Goal: Task Accomplishment & Management: Use online tool/utility

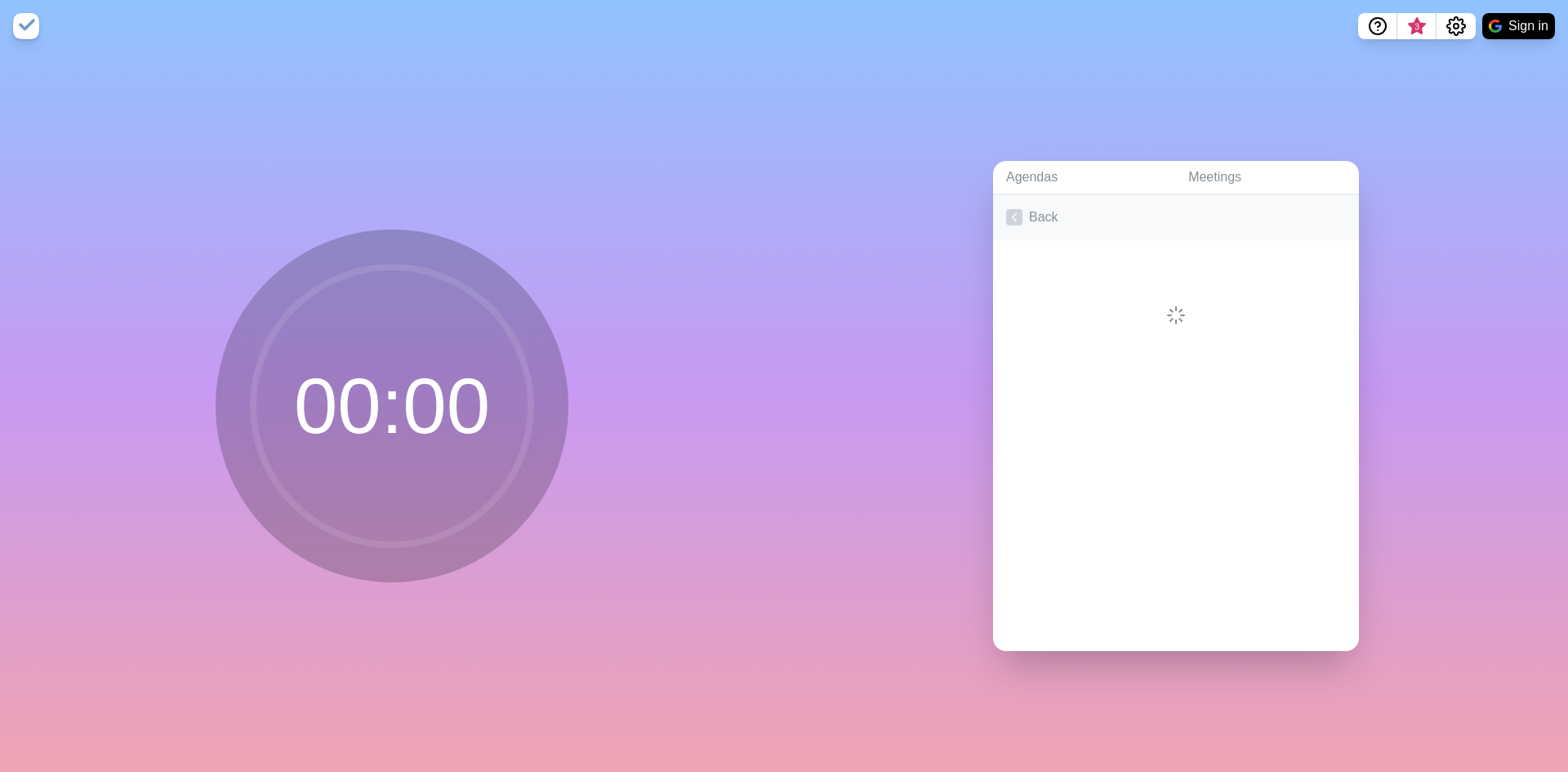
click at [1006, 209] on icon at bounding box center [1014, 217] width 16 height 16
click at [1489, 35] on button "Sign in" at bounding box center [1519, 26] width 73 height 26
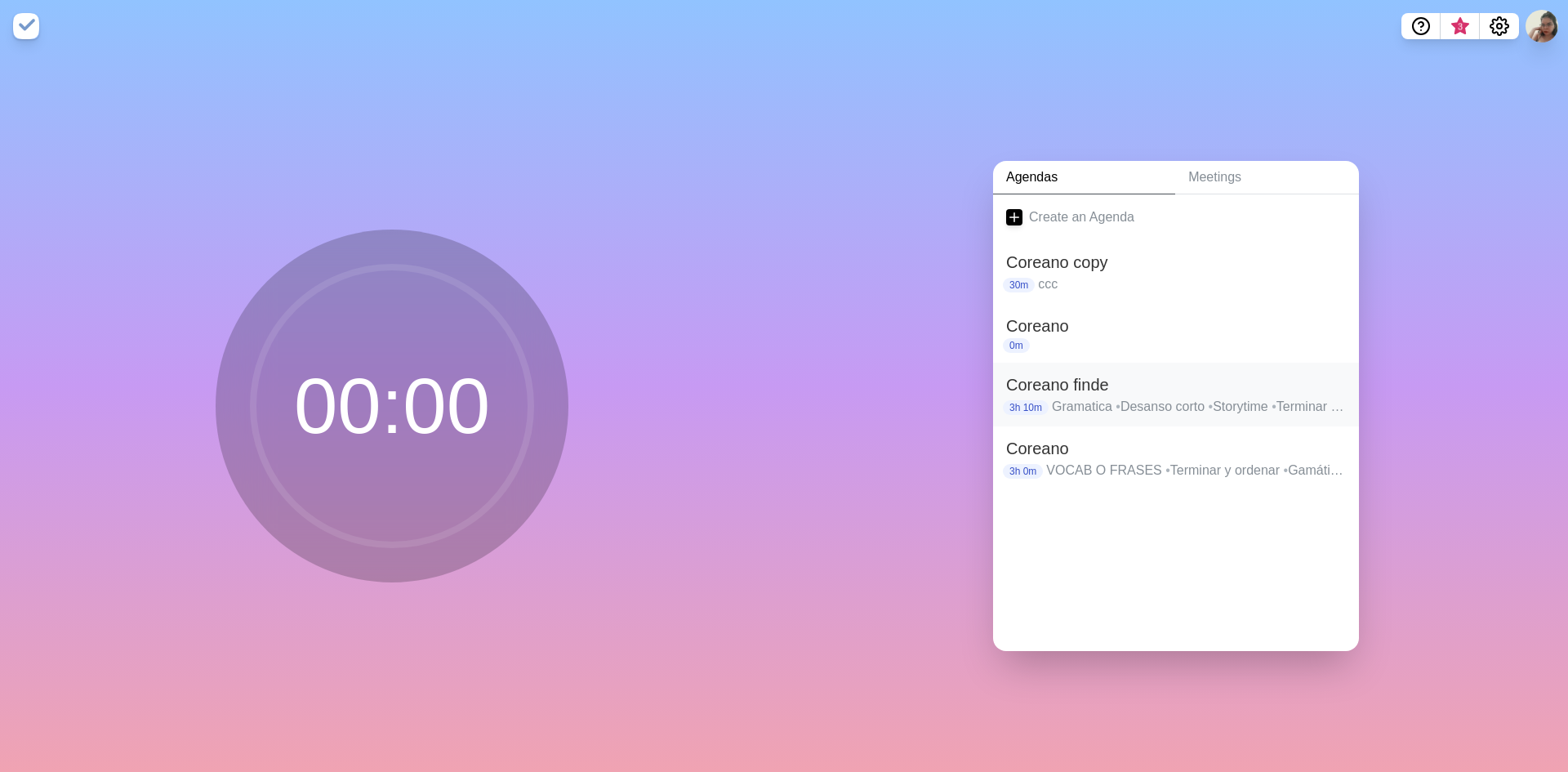
click at [1120, 397] on p "Gramatica • Desanso corto • Storytime • Terminar y ordenar" at bounding box center [1199, 407] width 294 height 20
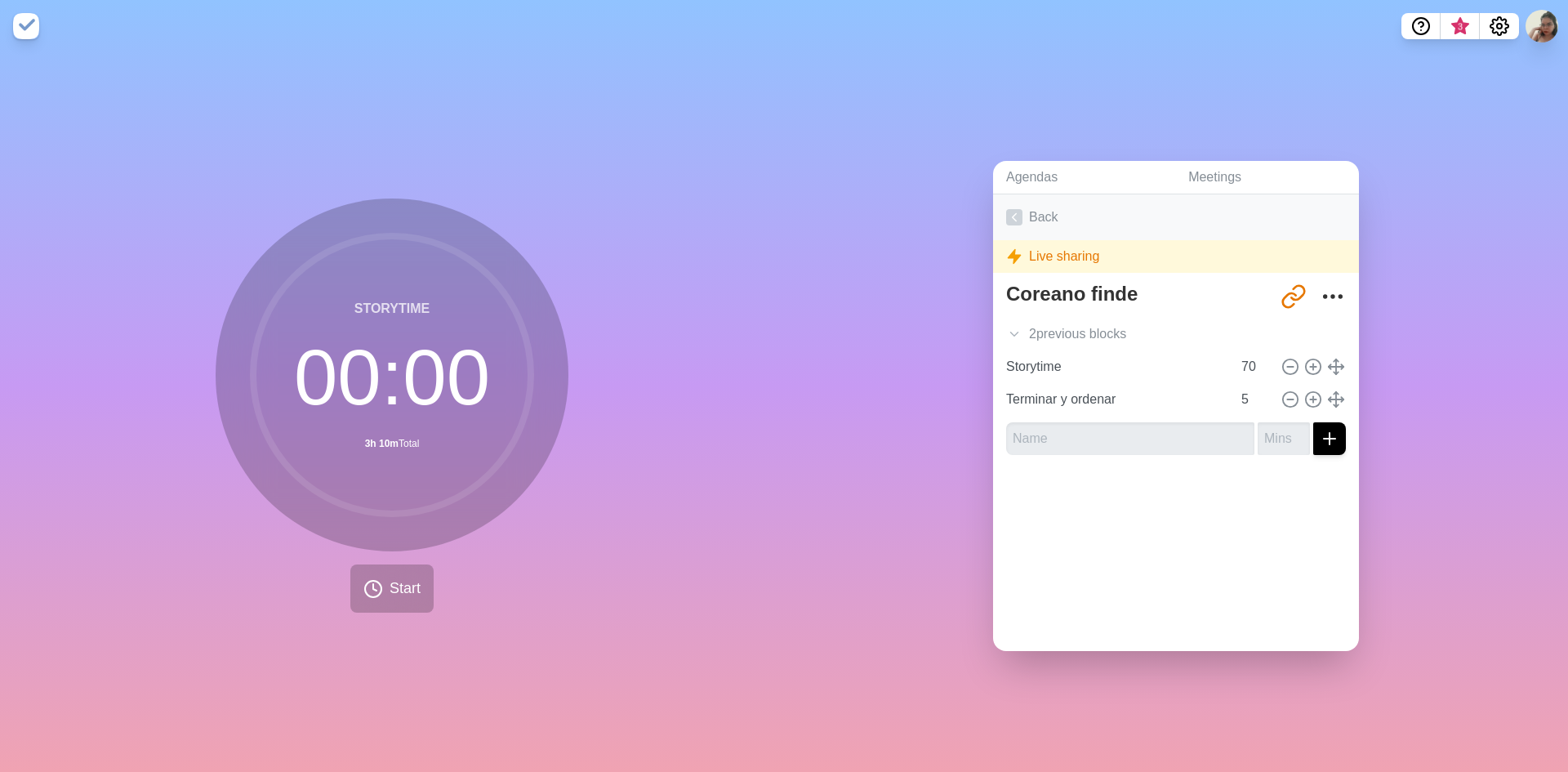
click at [1005, 202] on link "Back" at bounding box center [1176, 217] width 366 height 46
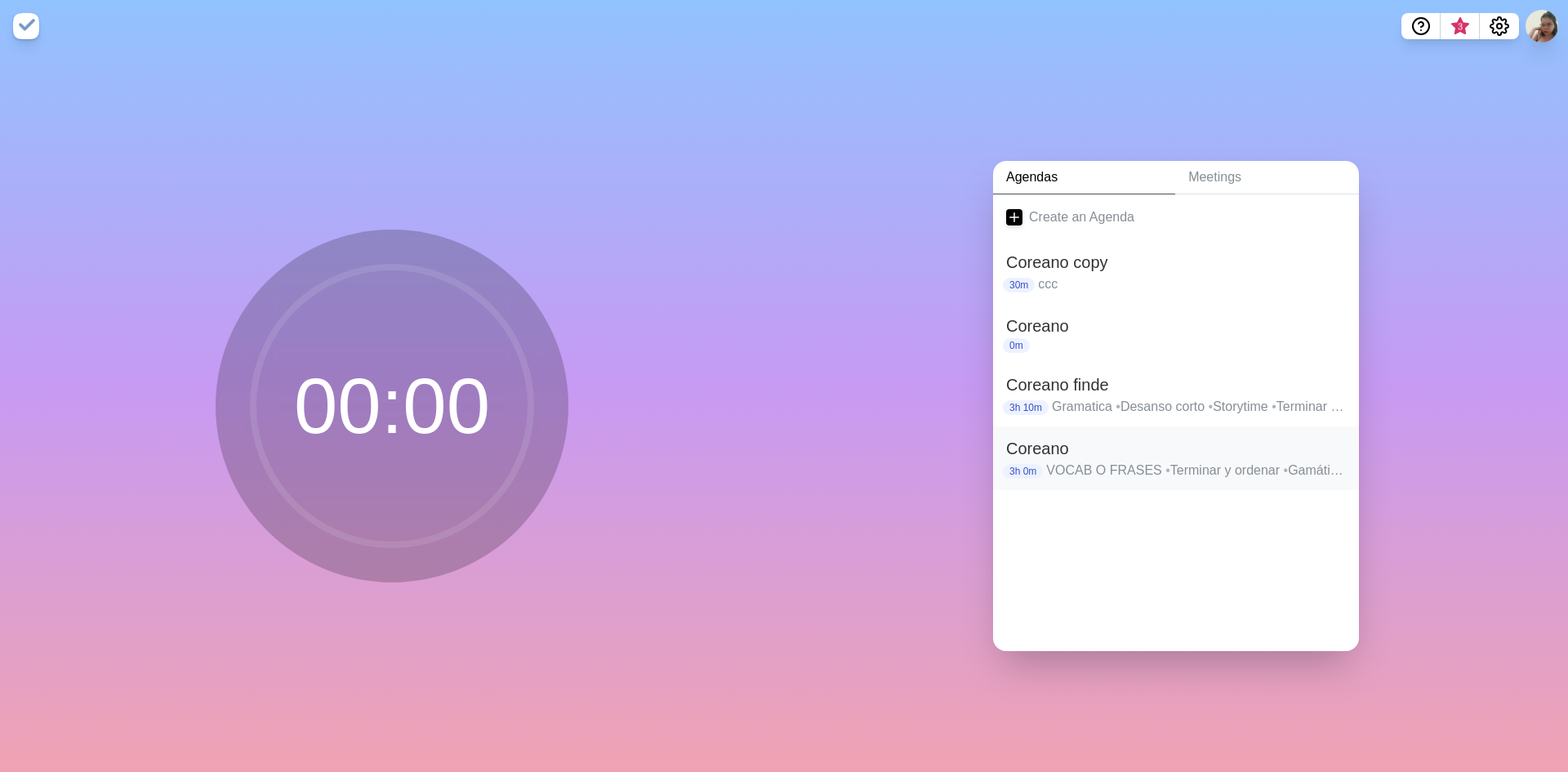
click at [1114, 464] on p "VOCAB O FRASES • Terminar y ordenar • Gamática • Descanso • Storytime / dialogo…" at bounding box center [1196, 470] width 300 height 20
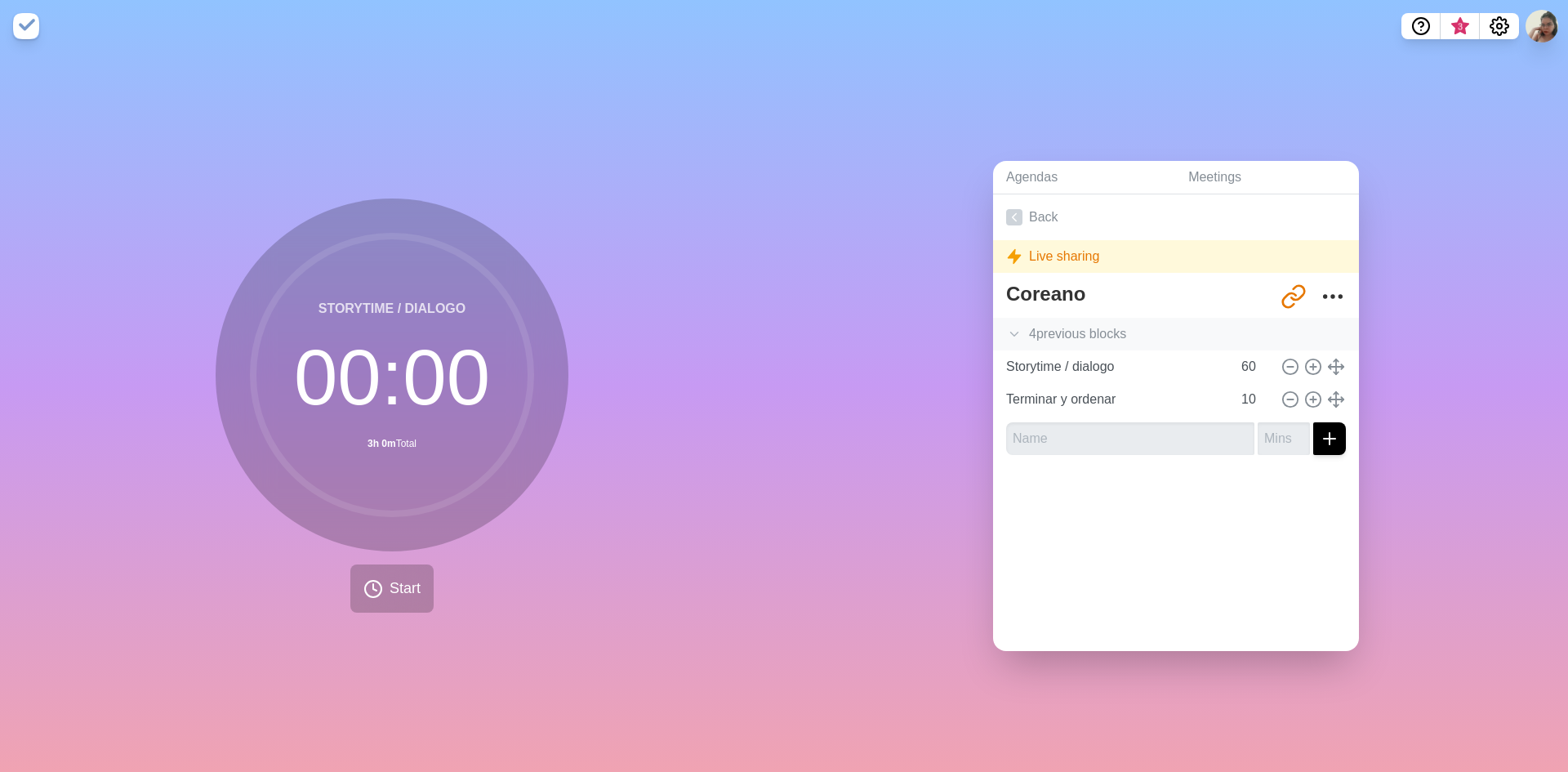
click at [1011, 317] on div "4 previous block s" at bounding box center [1176, 334] width 366 height 33
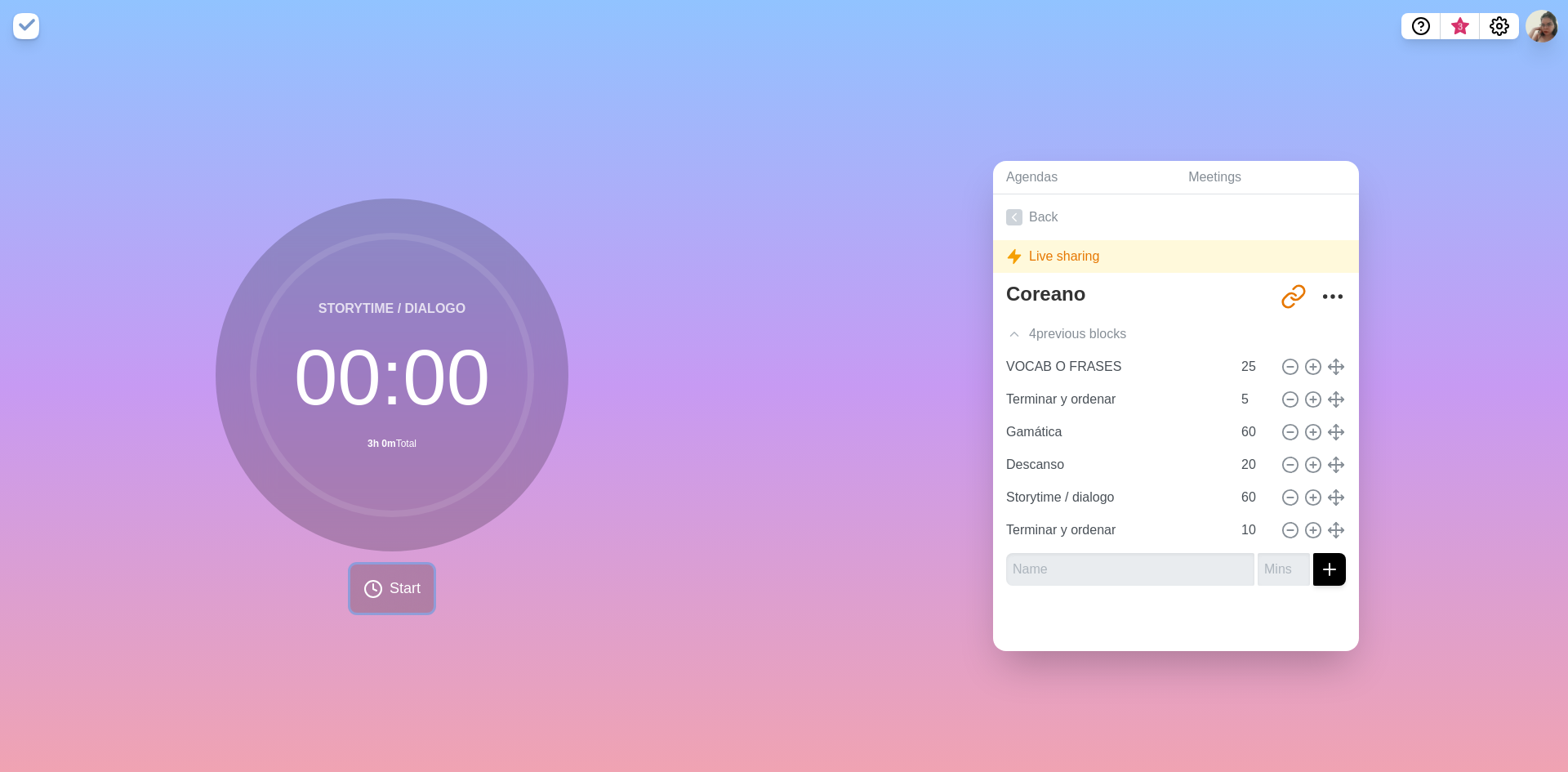
click at [419, 579] on button "Start" at bounding box center [392, 589] width 83 height 49
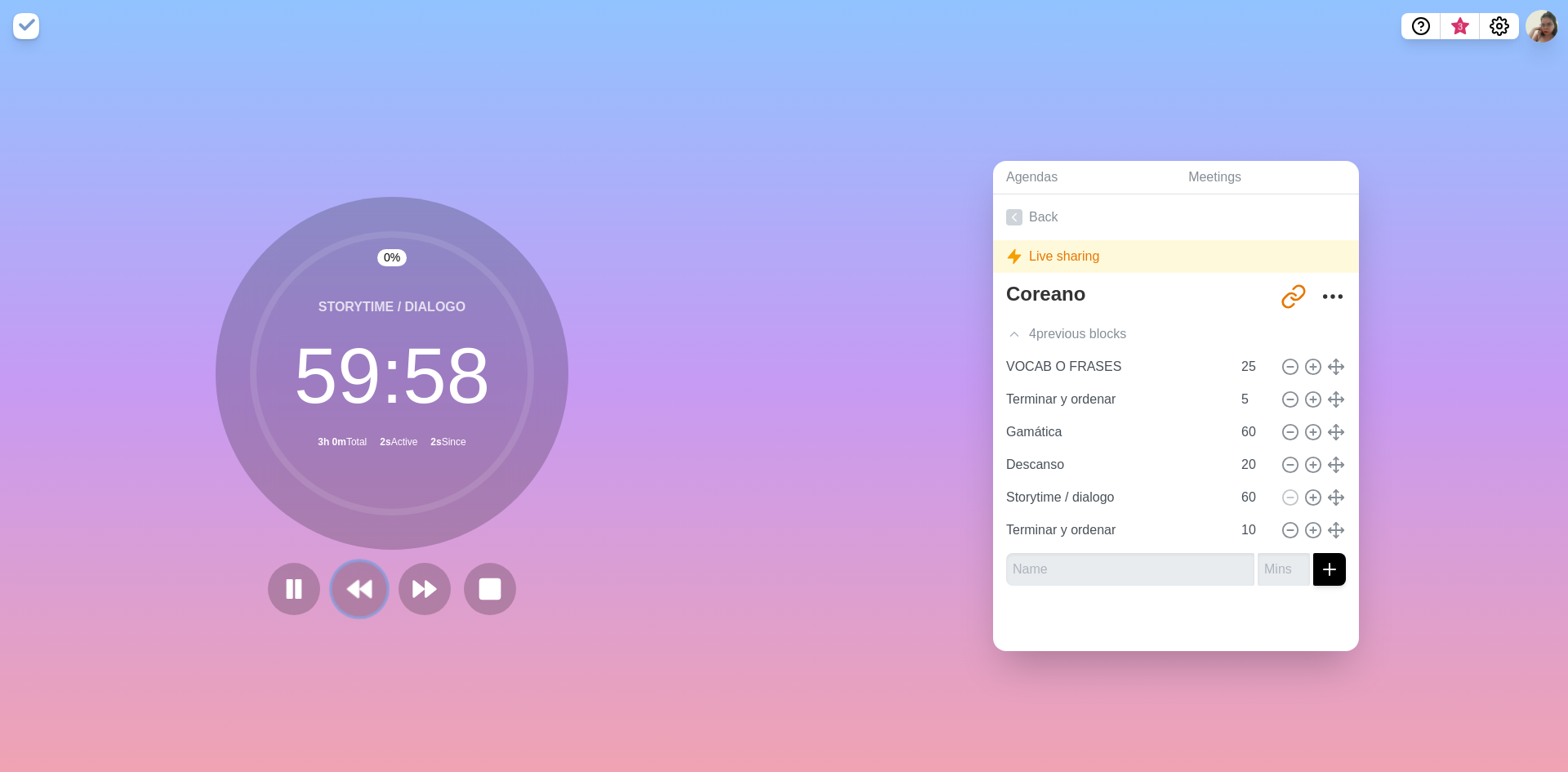
click at [357, 588] on icon at bounding box center [359, 589] width 28 height 28
click at [363, 575] on icon at bounding box center [359, 589] width 28 height 28
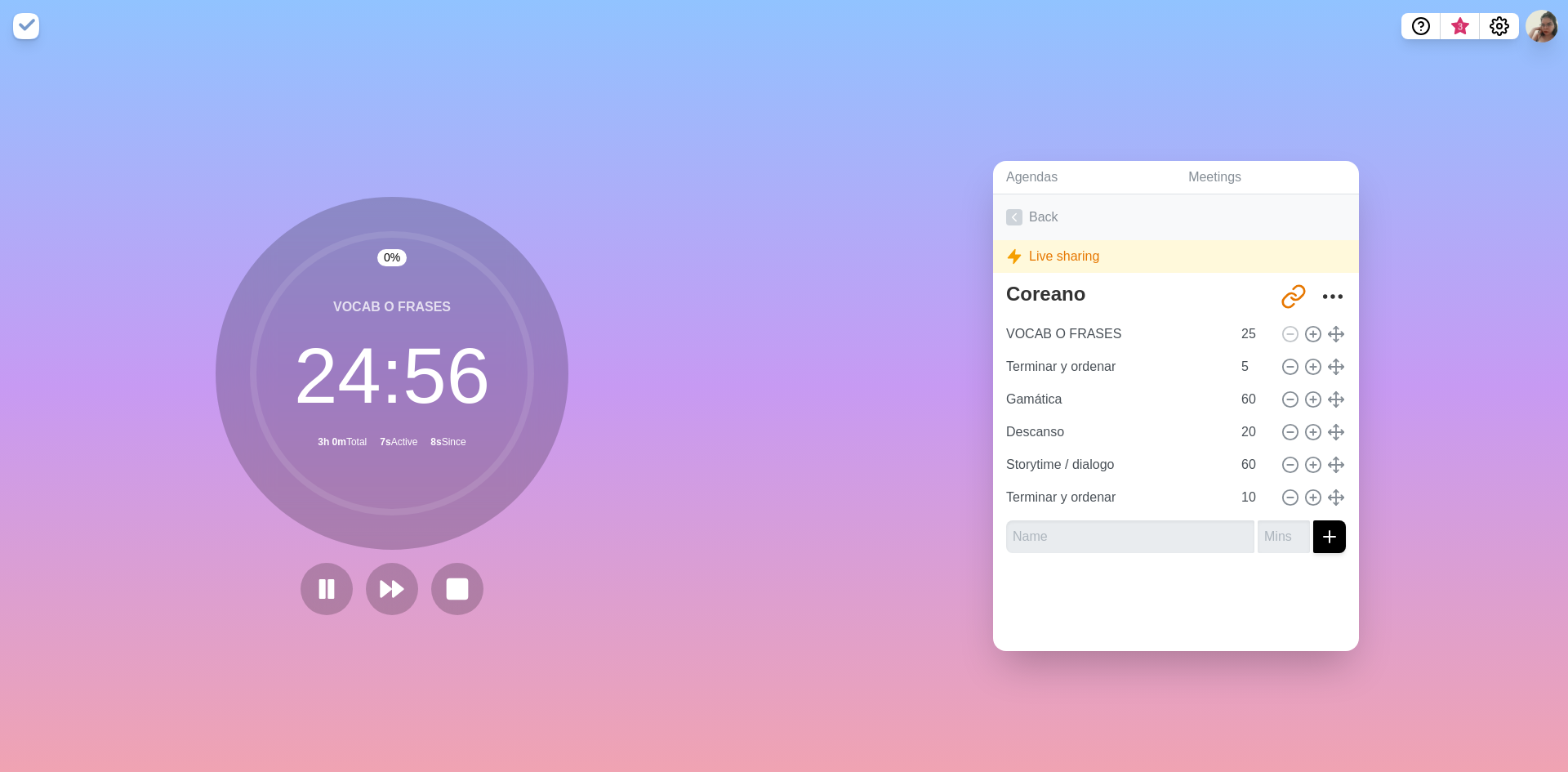
click at [1008, 197] on link "Back" at bounding box center [1176, 217] width 366 height 46
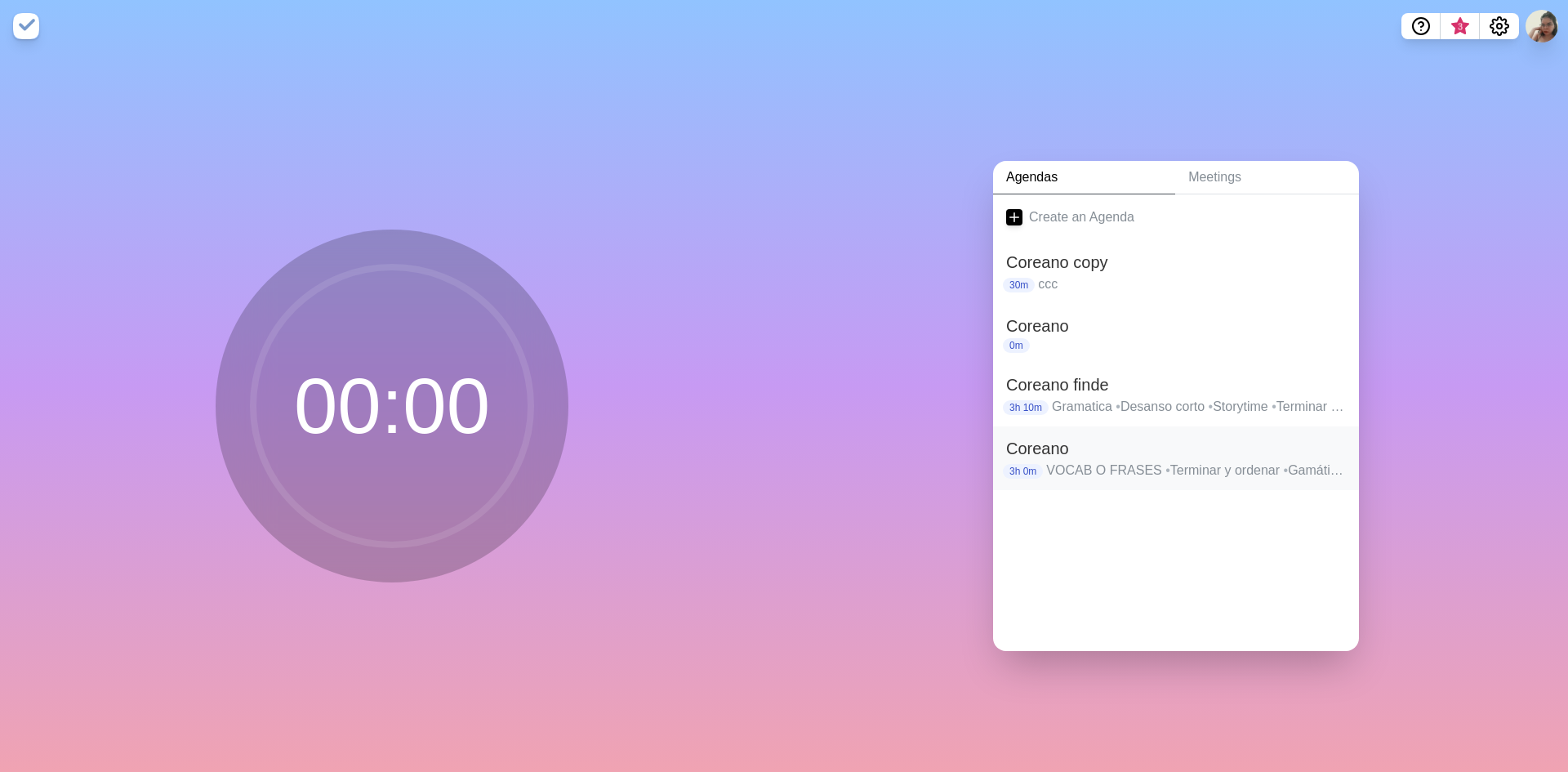
click at [1131, 466] on p "VOCAB O FRASES • Terminar y ordenar • Gamática • Descanso • Storytime / dialogo…" at bounding box center [1196, 470] width 300 height 20
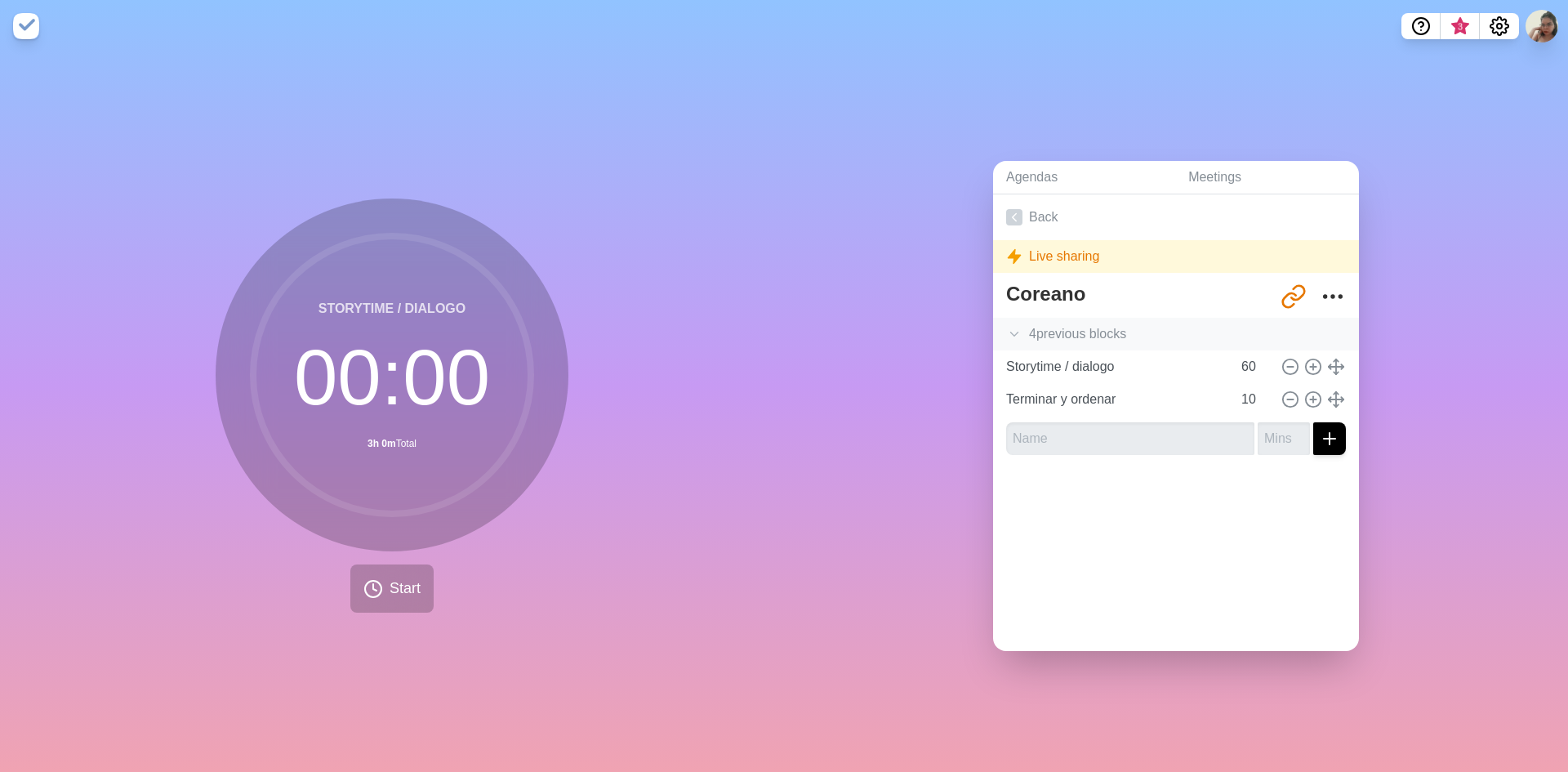
click at [1031, 325] on div "4 previous block s" at bounding box center [1176, 334] width 366 height 33
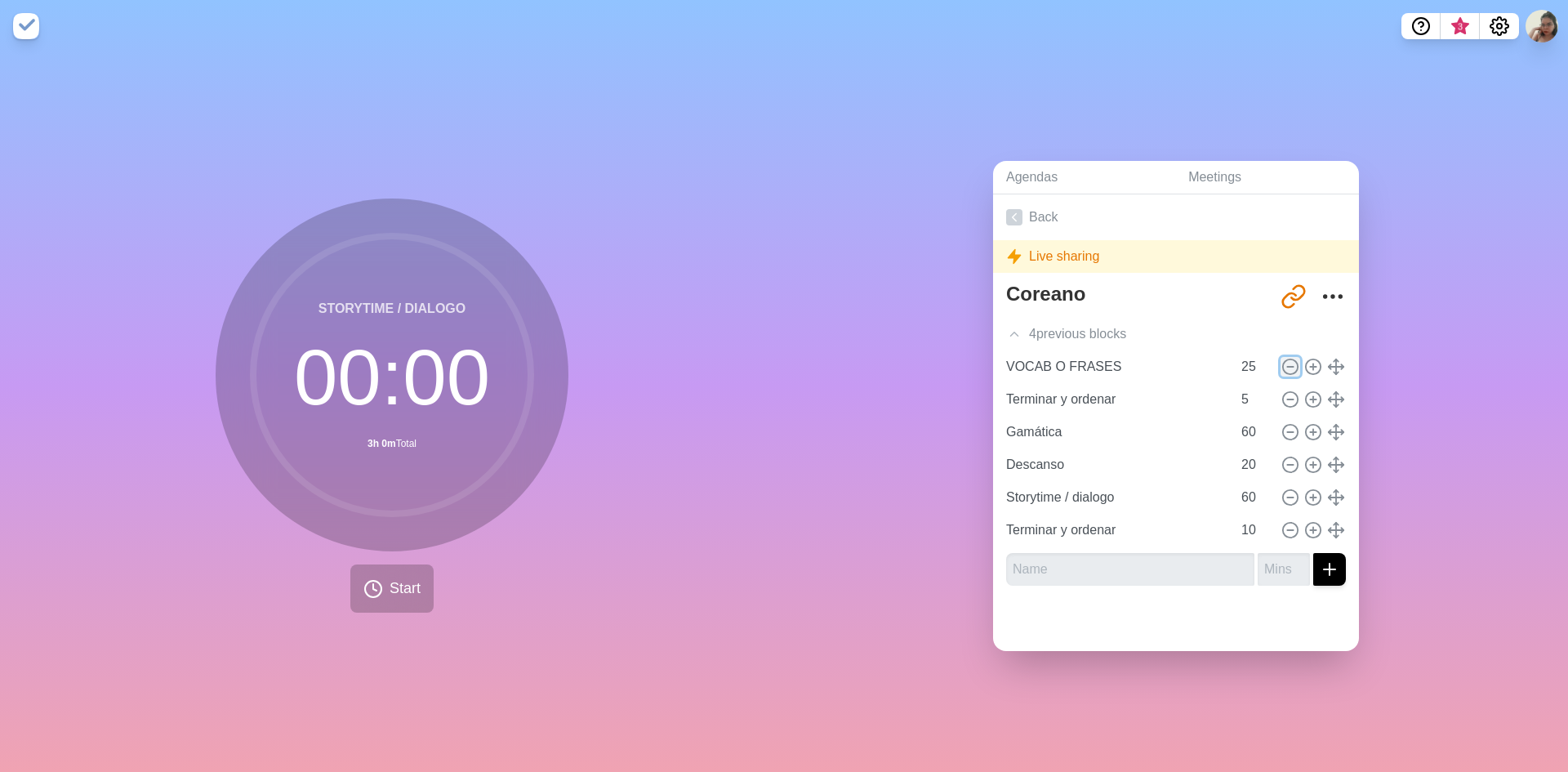
click at [1282, 362] on icon at bounding box center [1290, 367] width 18 height 18
type input "Terminar y ordenar"
type input "5"
type input "Gamática"
type input "60"
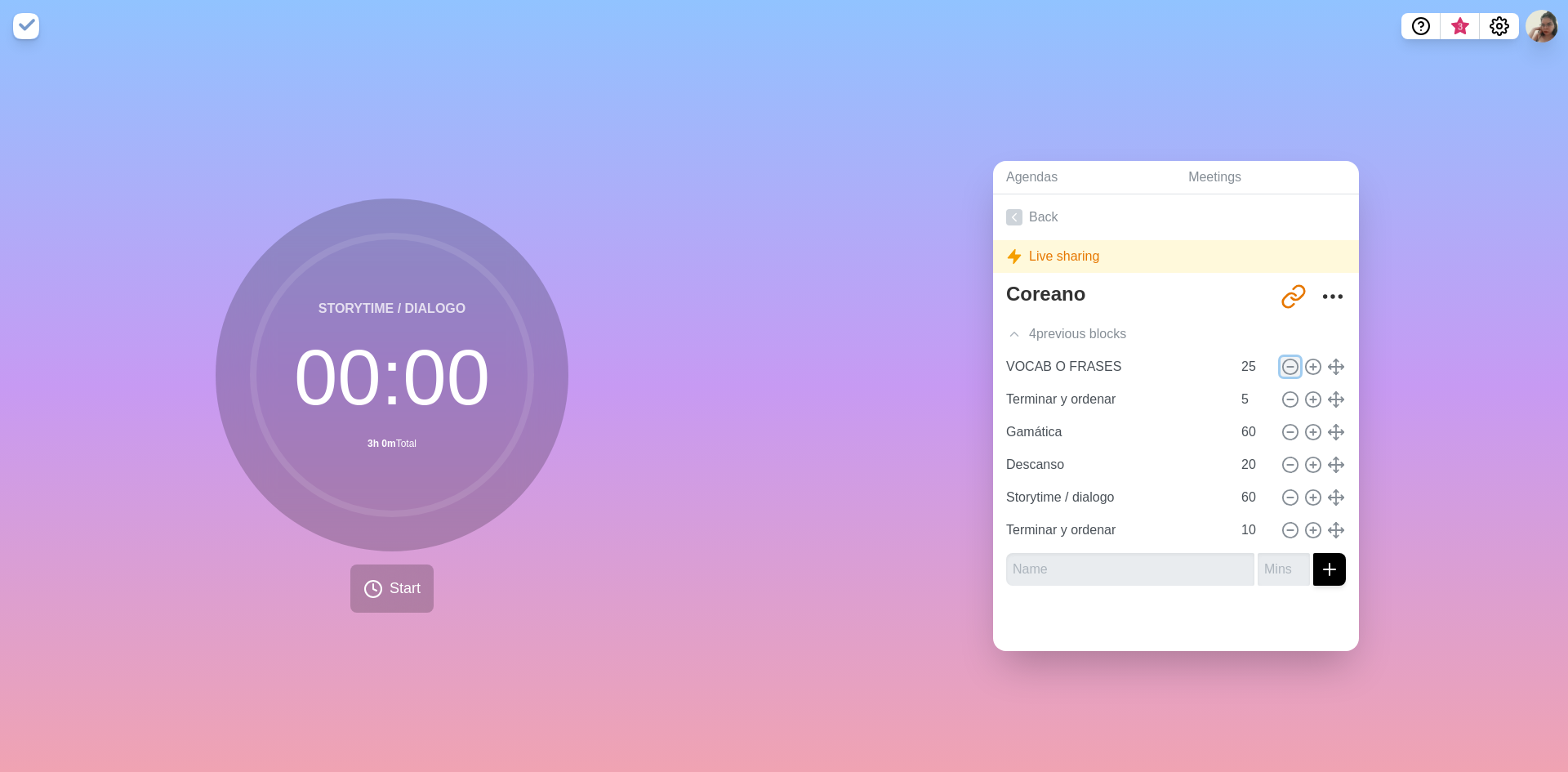
type input "Descanso"
type input "20"
type input "Storytime / dialogo"
type input "60"
type input "Terminar y ordenar"
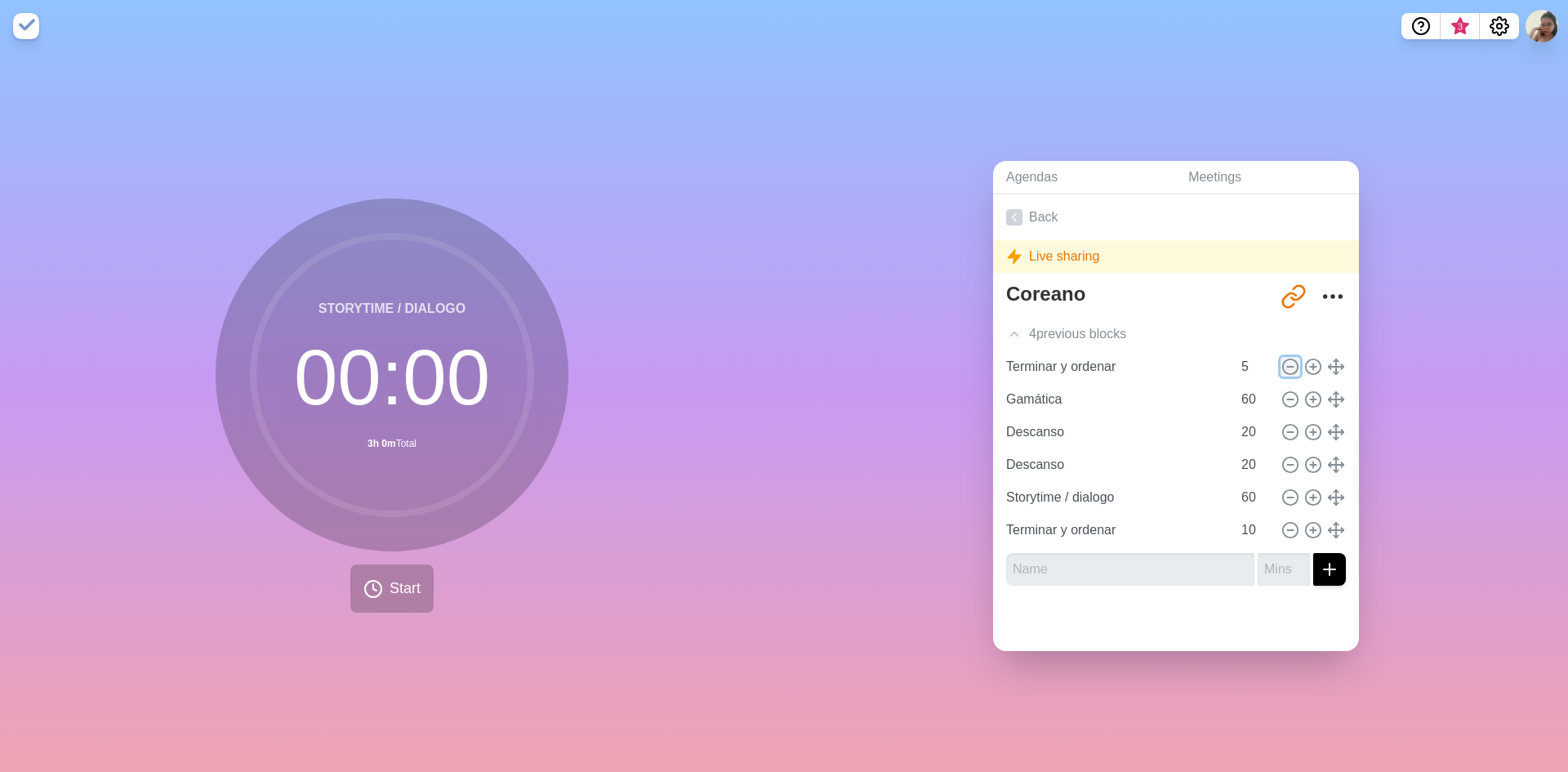
type input "10"
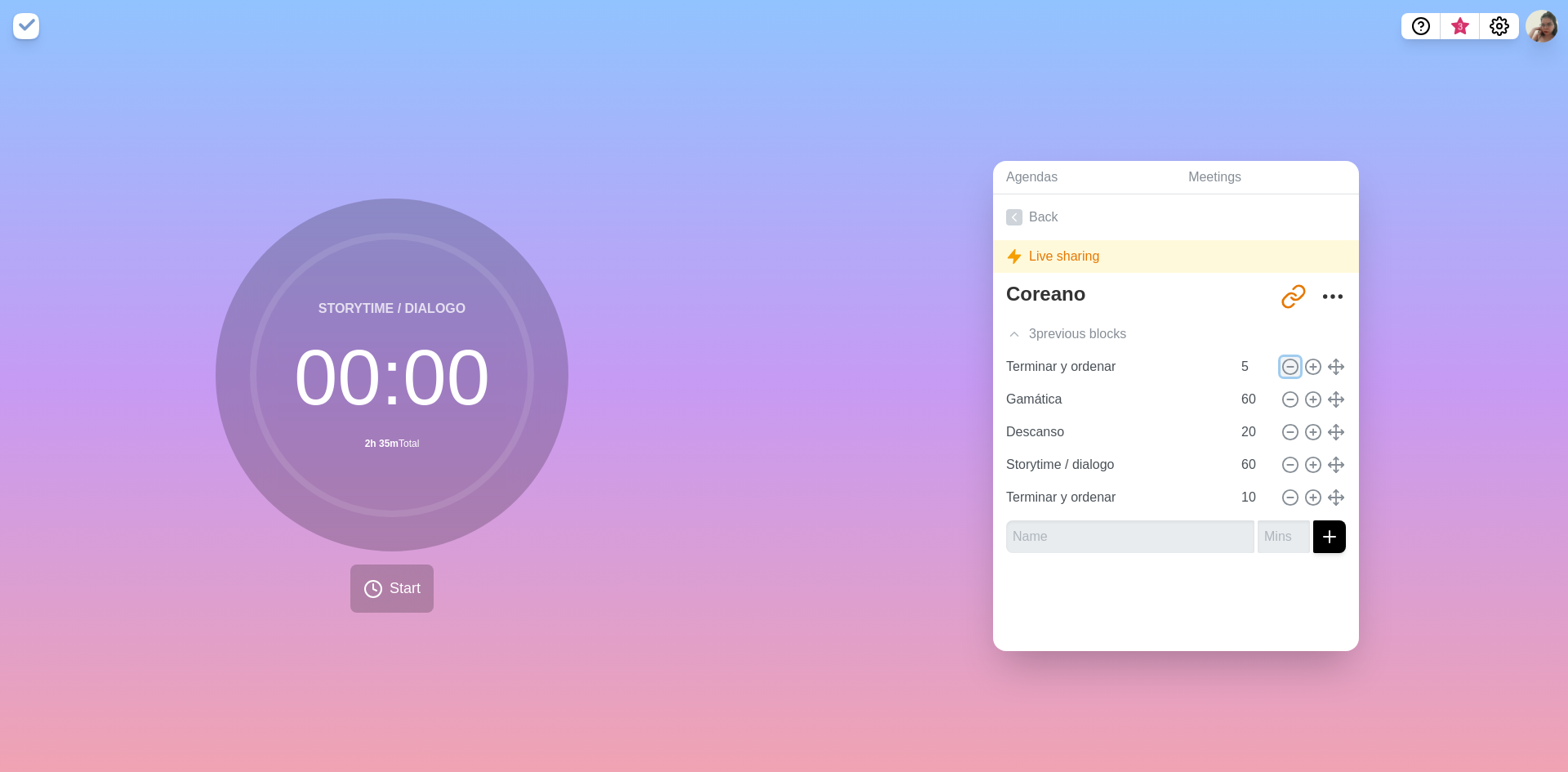
click at [1282, 362] on icon at bounding box center [1290, 367] width 18 height 18
type input "Gamática"
type input "60"
type input "Descanso"
type input "20"
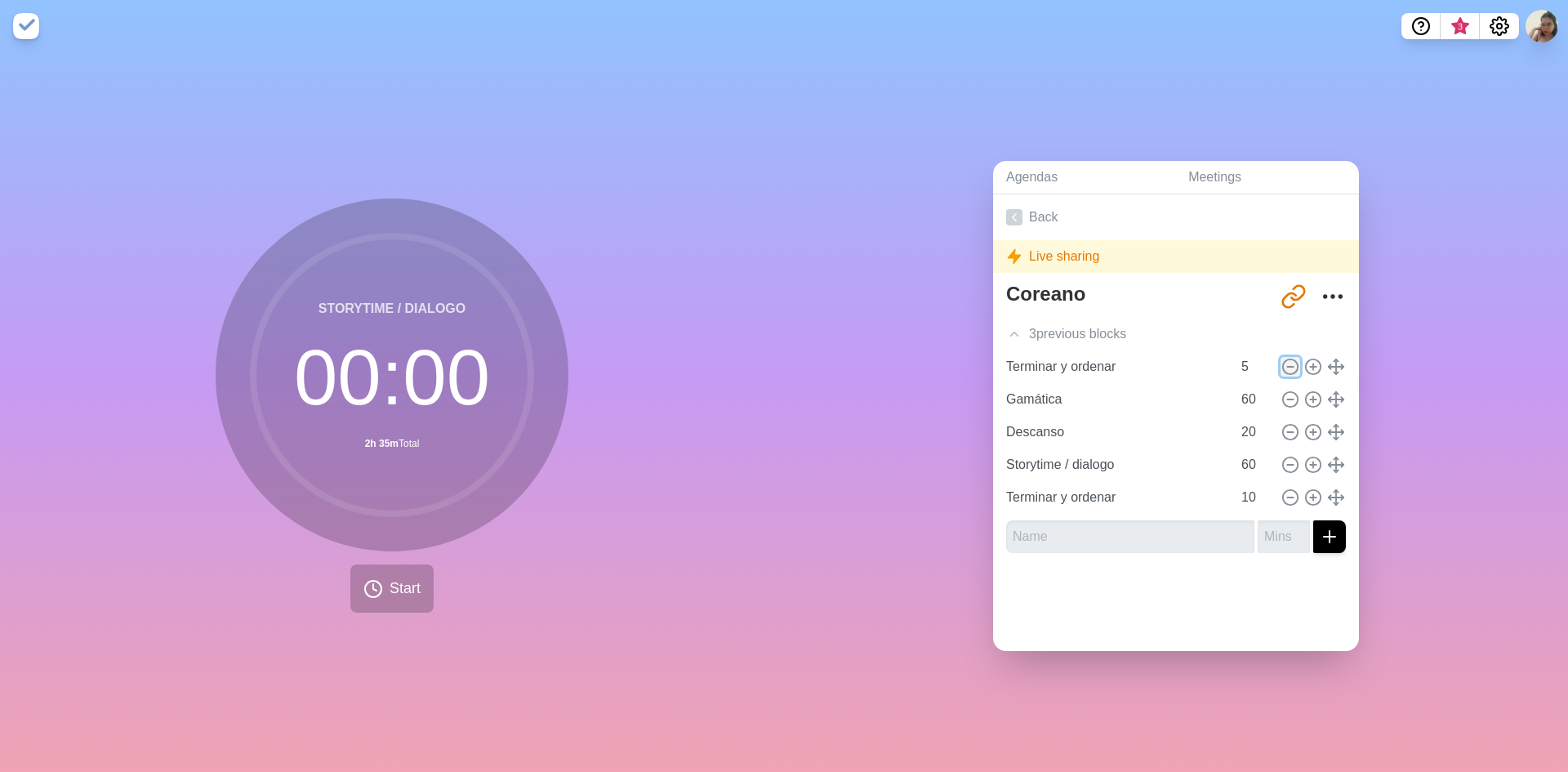
type input "Storytime / dialogo"
type input "60"
type input "Terminar y ordenar"
type input "10"
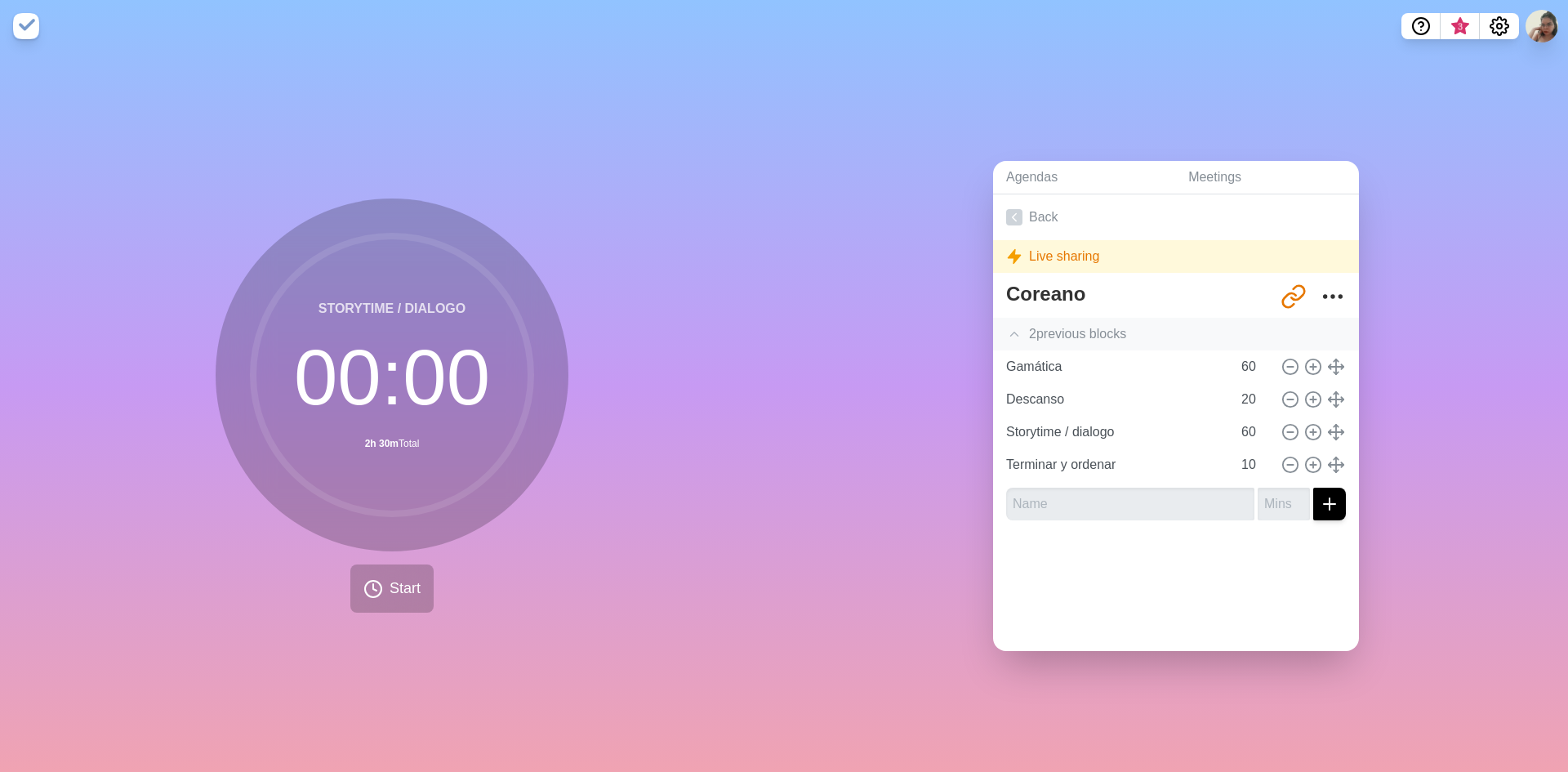
click at [1032, 324] on div "2 previous block s" at bounding box center [1176, 334] width 366 height 33
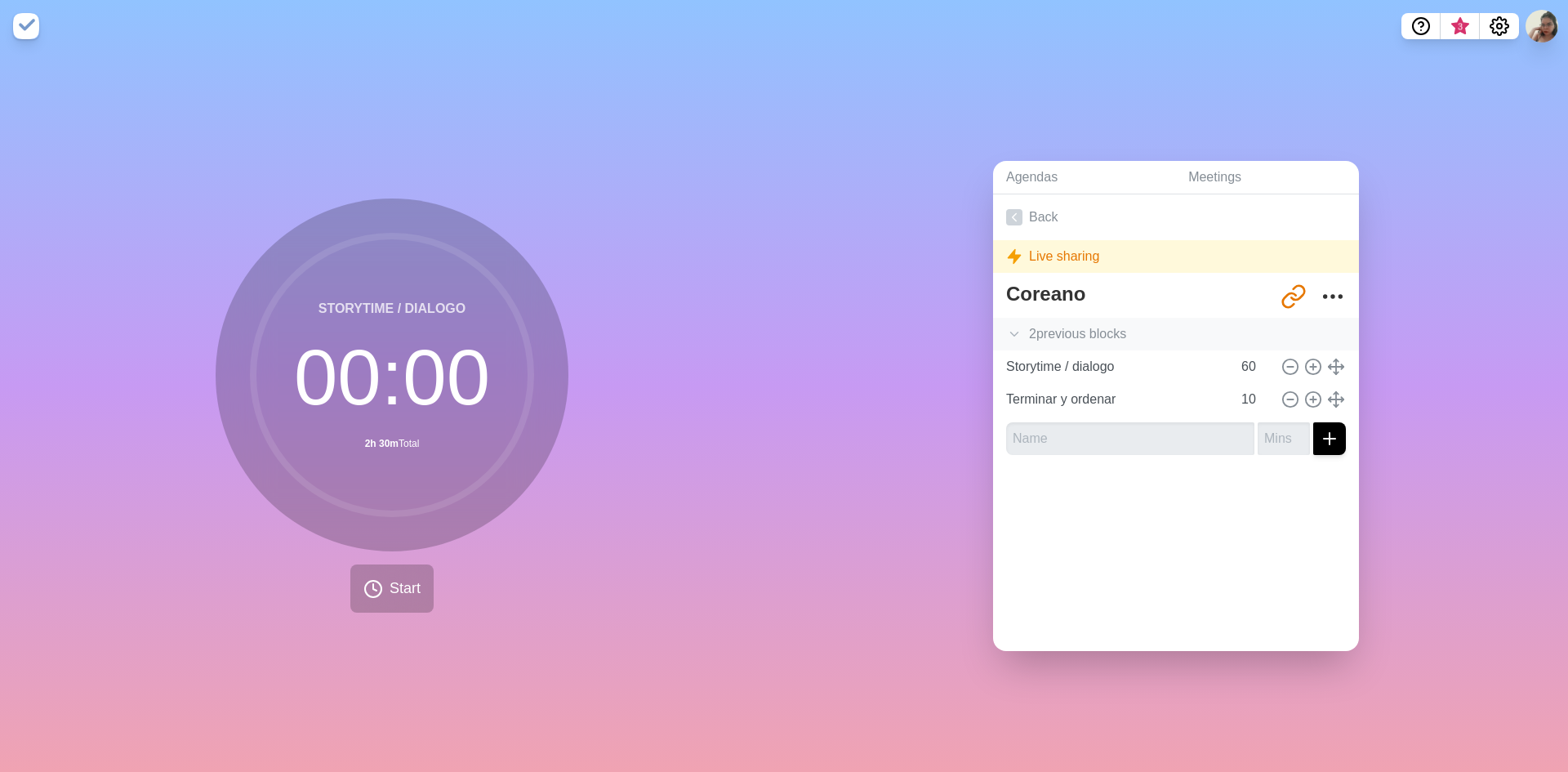
click at [1032, 324] on div "2 previous block s" at bounding box center [1176, 334] width 366 height 33
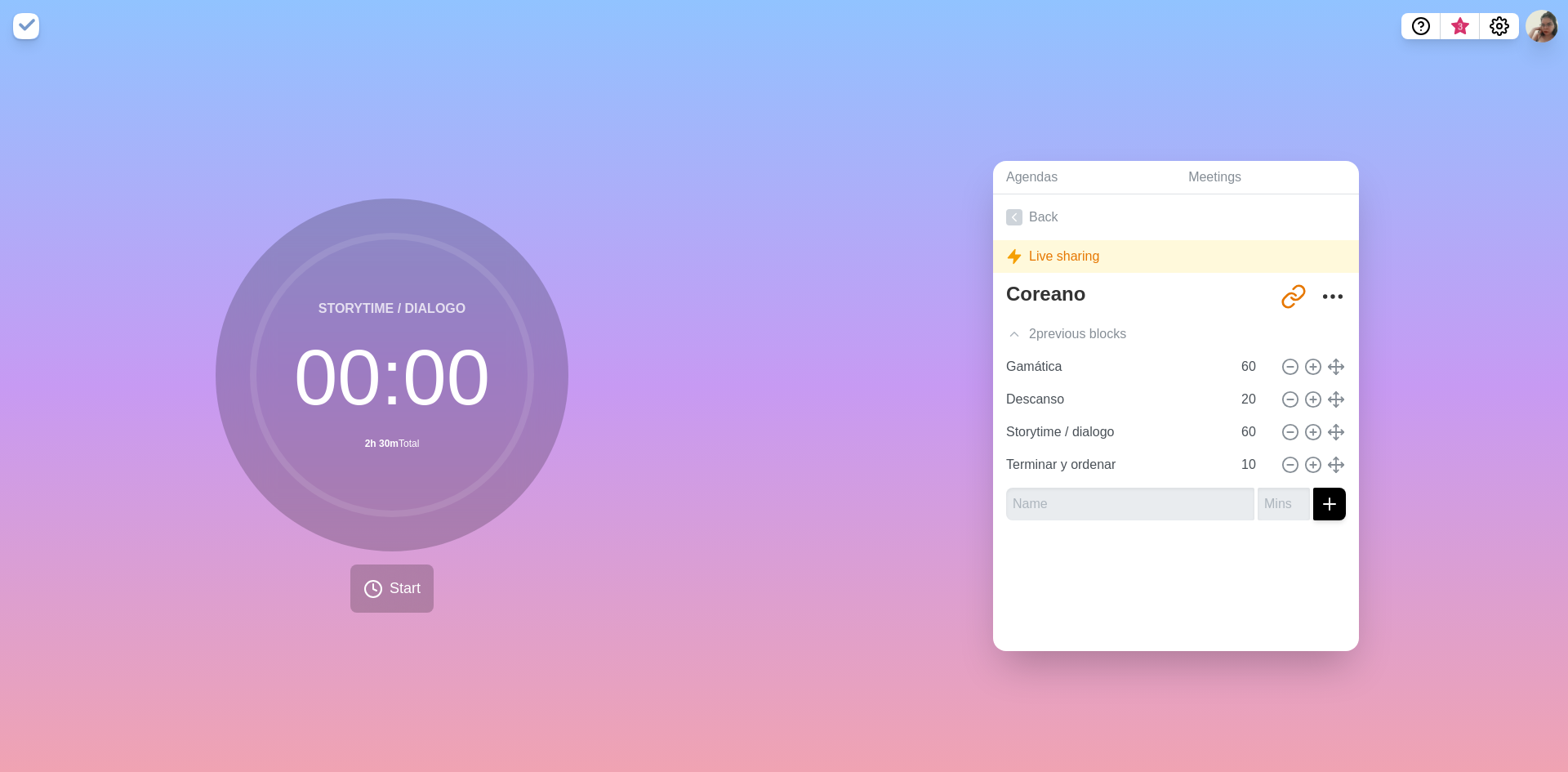
click at [1074, 523] on div "Coreano [URL][DOMAIN_NAME] 2 previous block s Gamática 60 Descanso 20 Storytime…" at bounding box center [1176, 404] width 366 height 258
click at [1073, 498] on input "text" at bounding box center [1130, 504] width 248 height 33
type input "Vocabulario / Frases"
click at [1261, 494] on input "number" at bounding box center [1284, 504] width 52 height 33
type input "20"
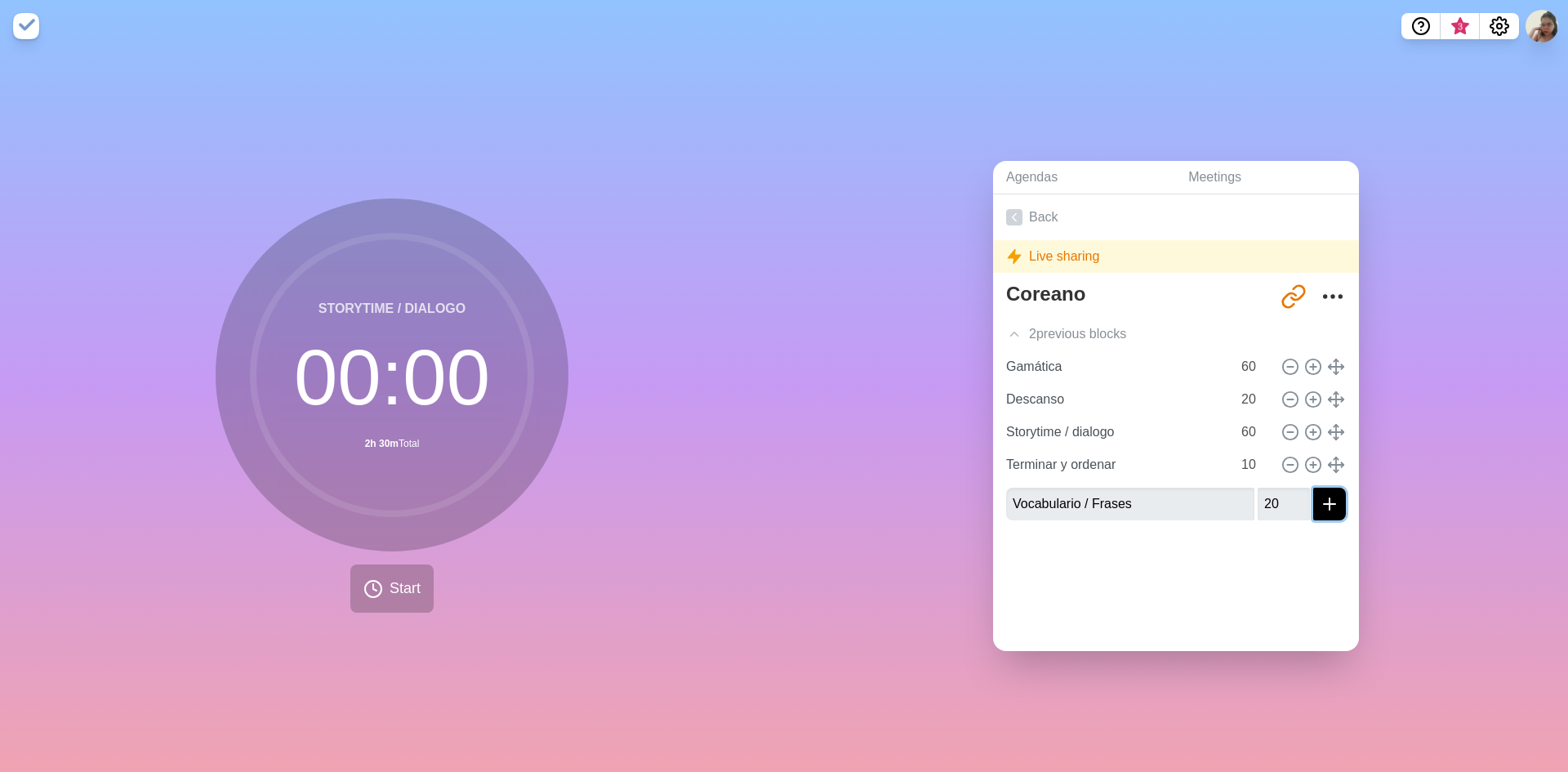
click at [1320, 494] on icon "submit" at bounding box center [1330, 504] width 20 height 20
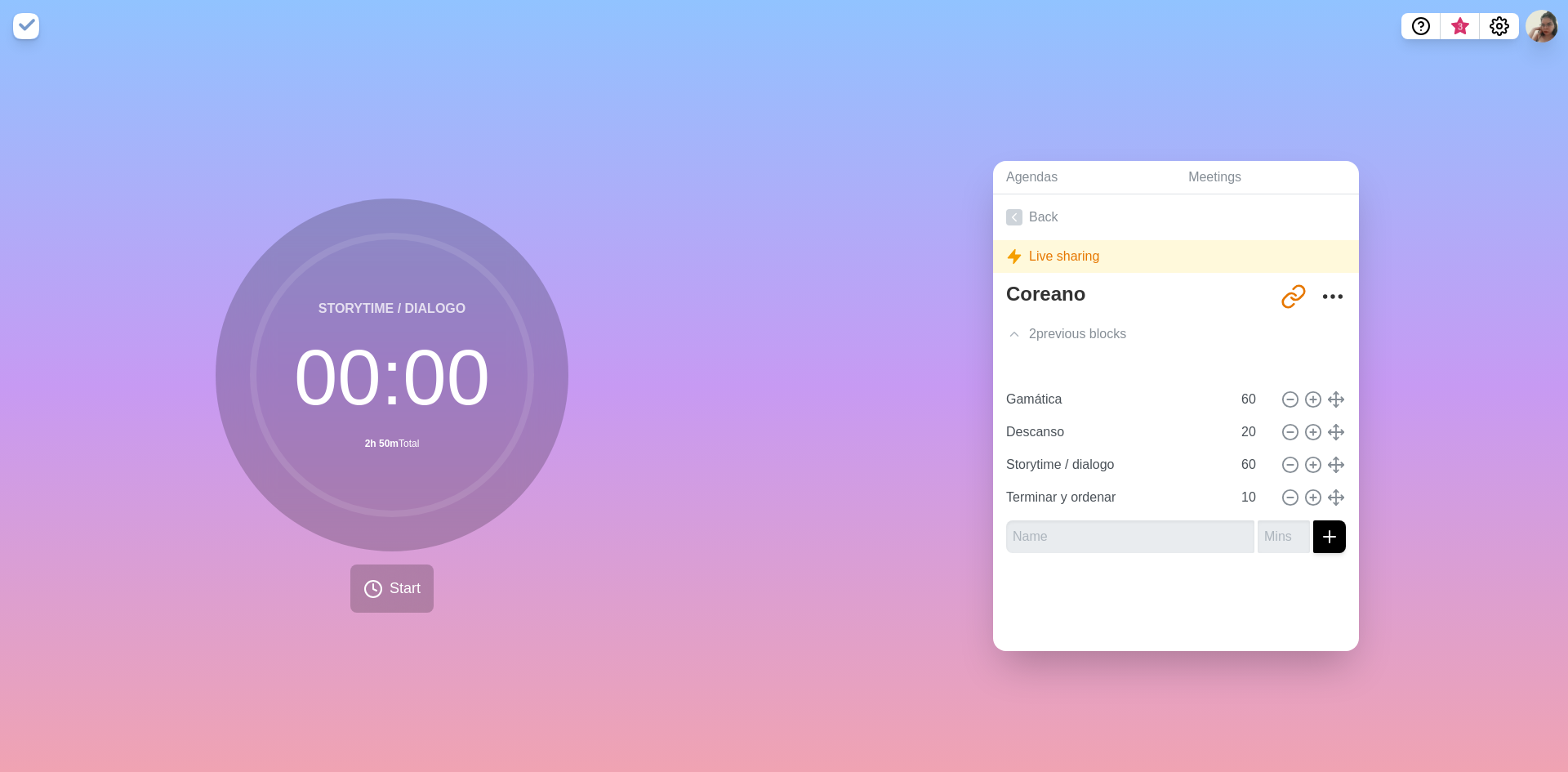
type input "Vocabulario / Frases"
type input "20"
type input "Gamática"
type input "60"
type input "Descanso"
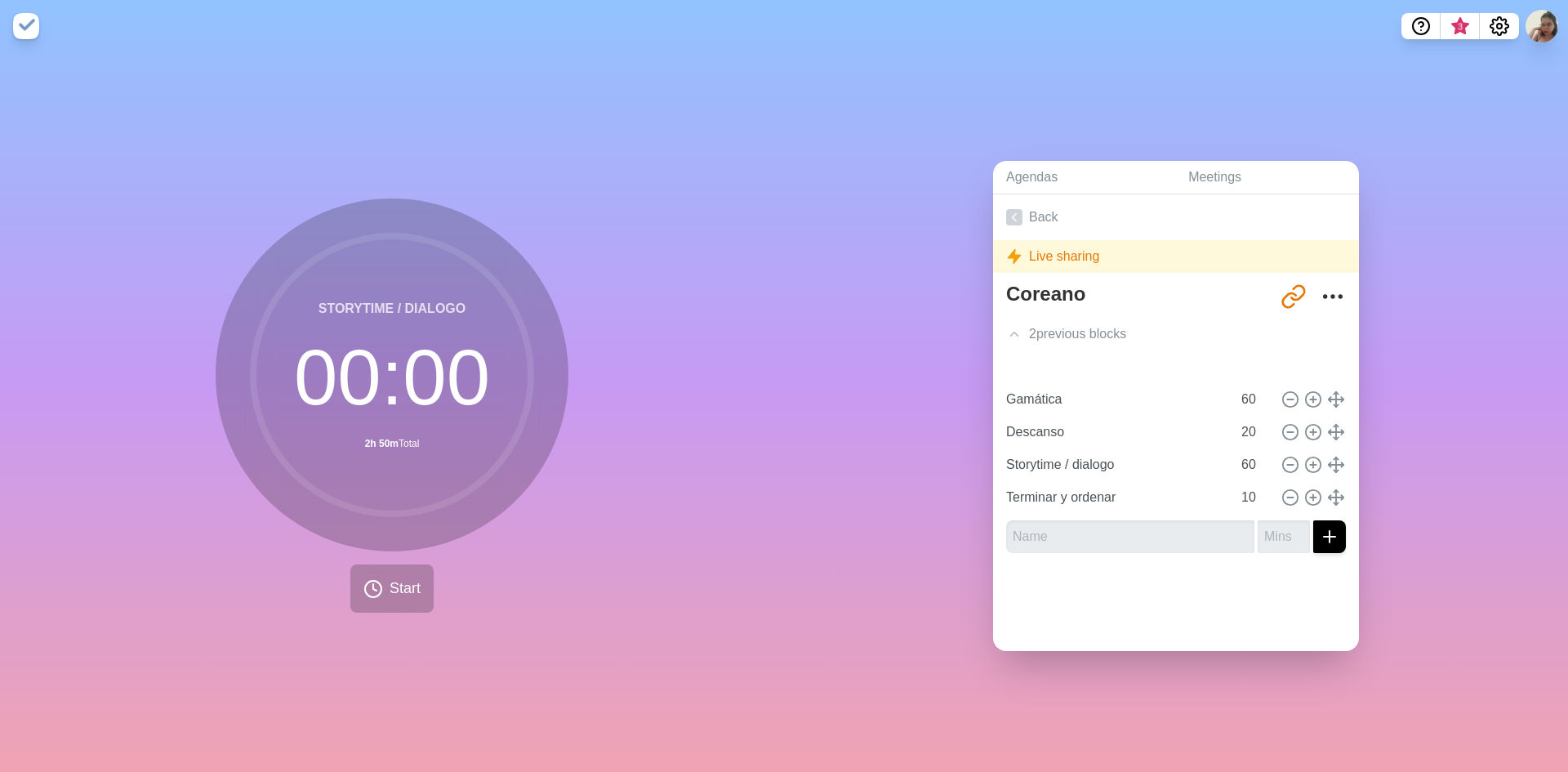
type input "20"
type input "Storytime / dialogo"
type input "60"
type input "Terminar y ordenar"
type input "10"
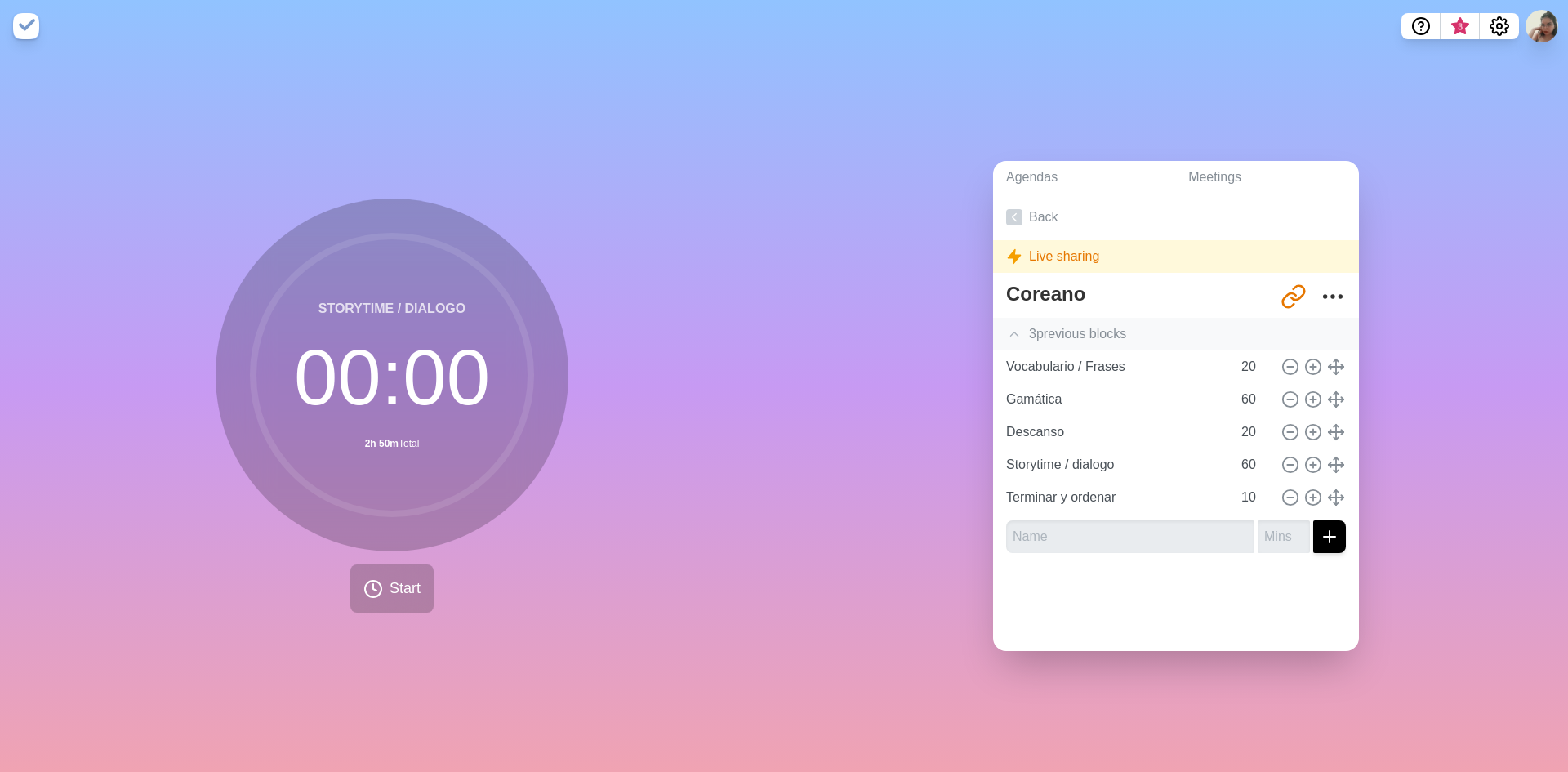
click at [1088, 317] on div "3 previous block s" at bounding box center [1176, 334] width 366 height 33
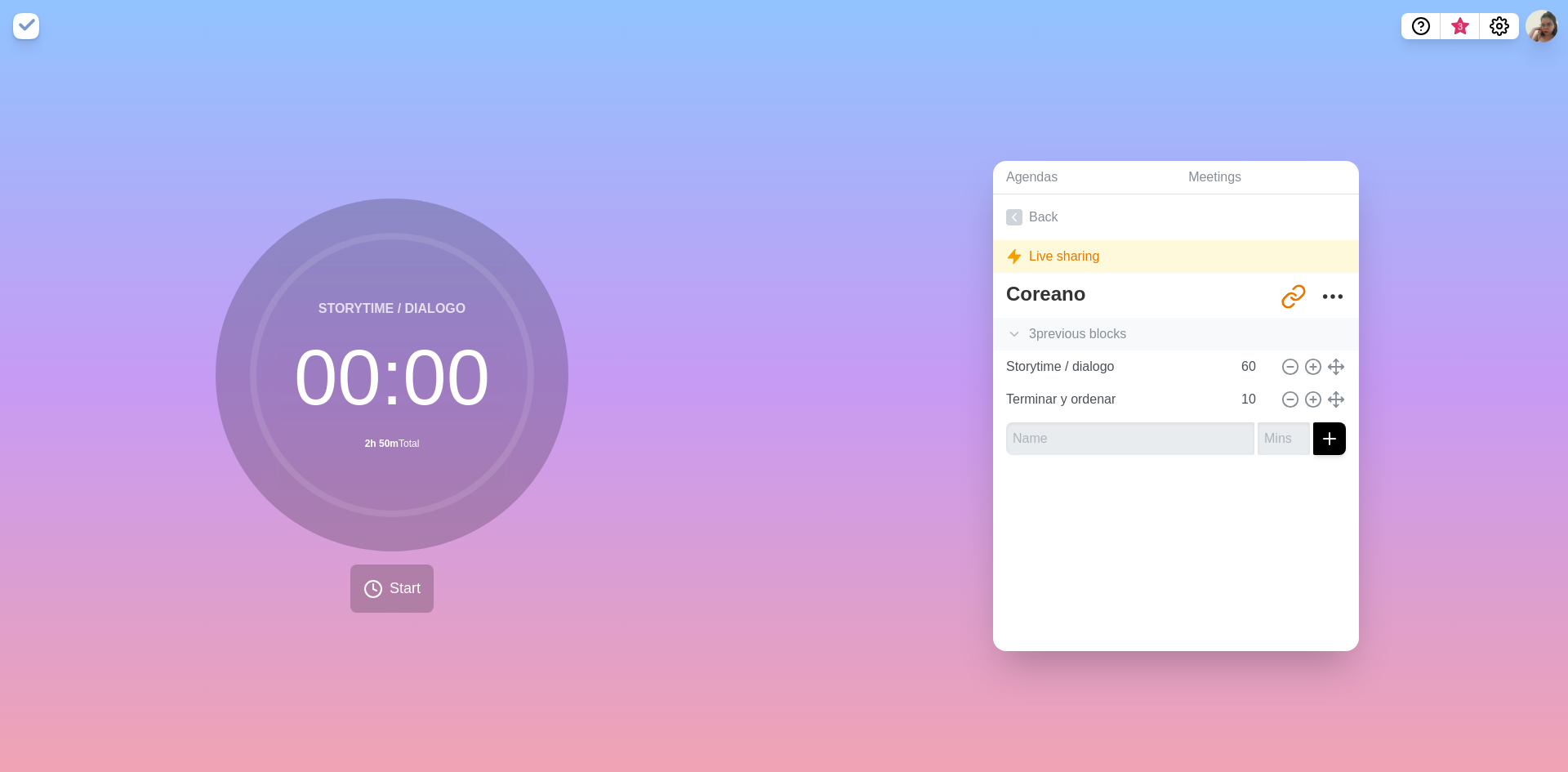
click at [1088, 317] on div "3 previous block s" at bounding box center [1176, 334] width 366 height 33
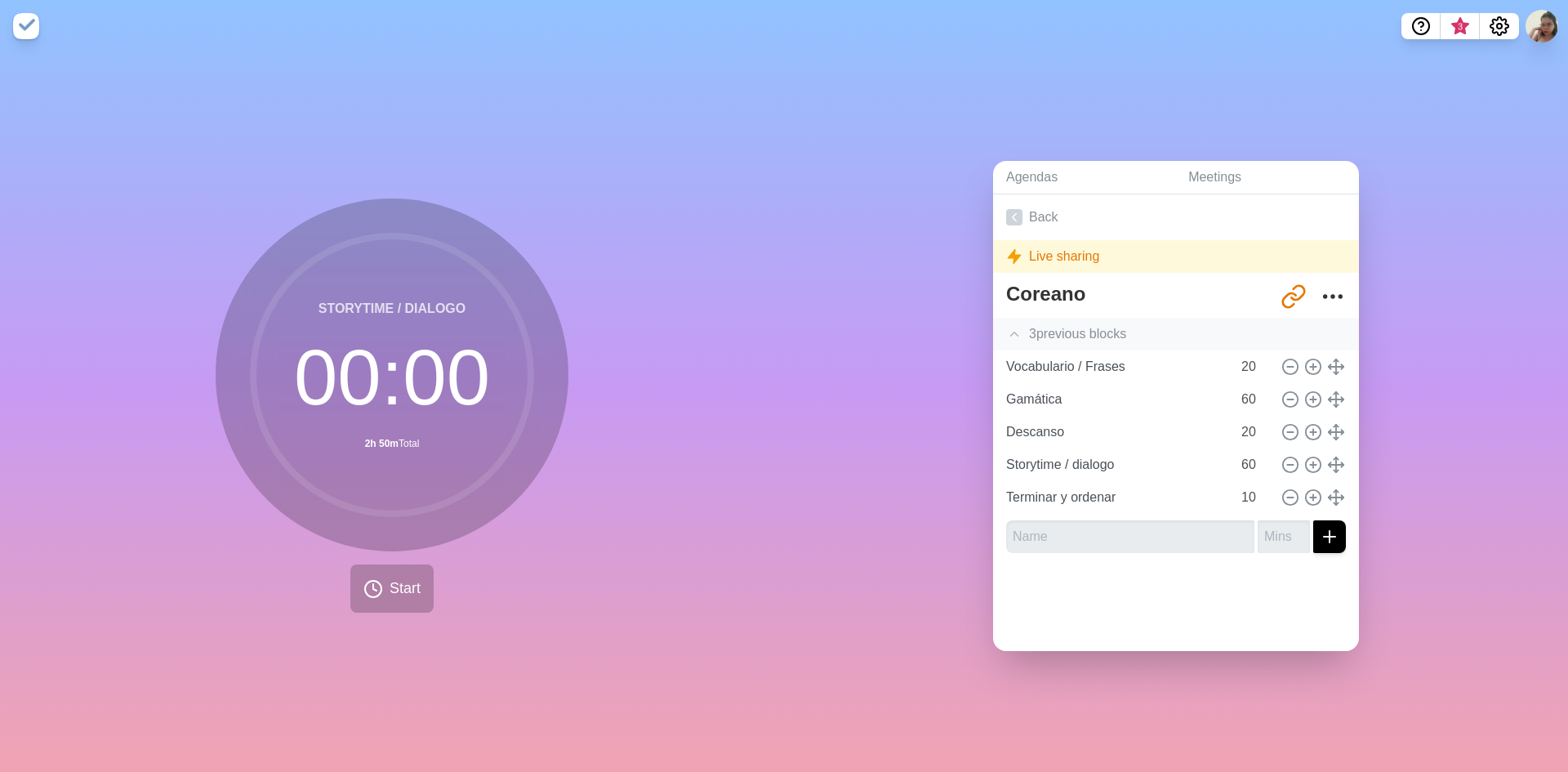
click at [1088, 317] on div "3 previous block s" at bounding box center [1176, 334] width 366 height 33
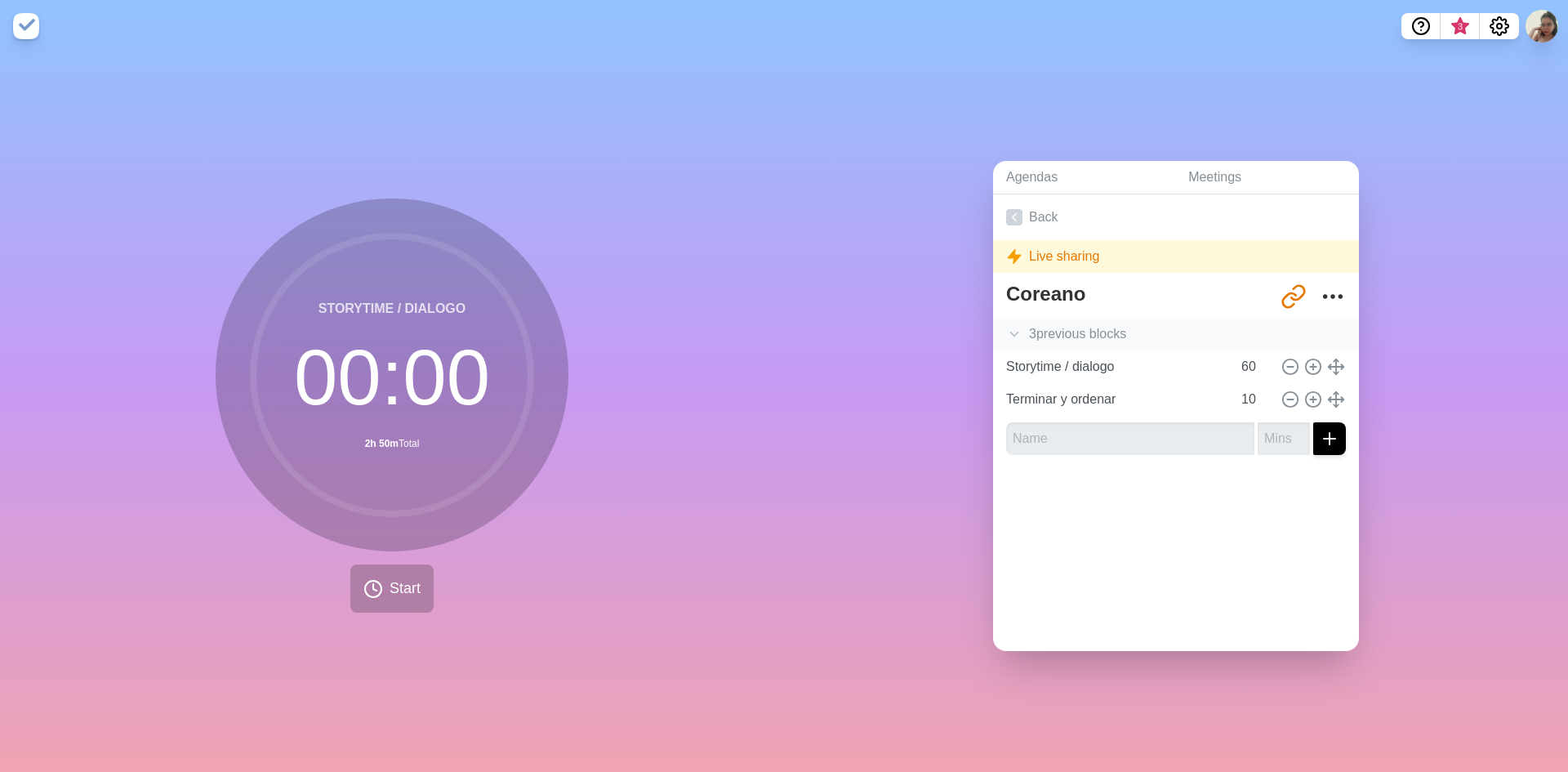
click at [1088, 317] on div "3 previous block s" at bounding box center [1176, 334] width 366 height 33
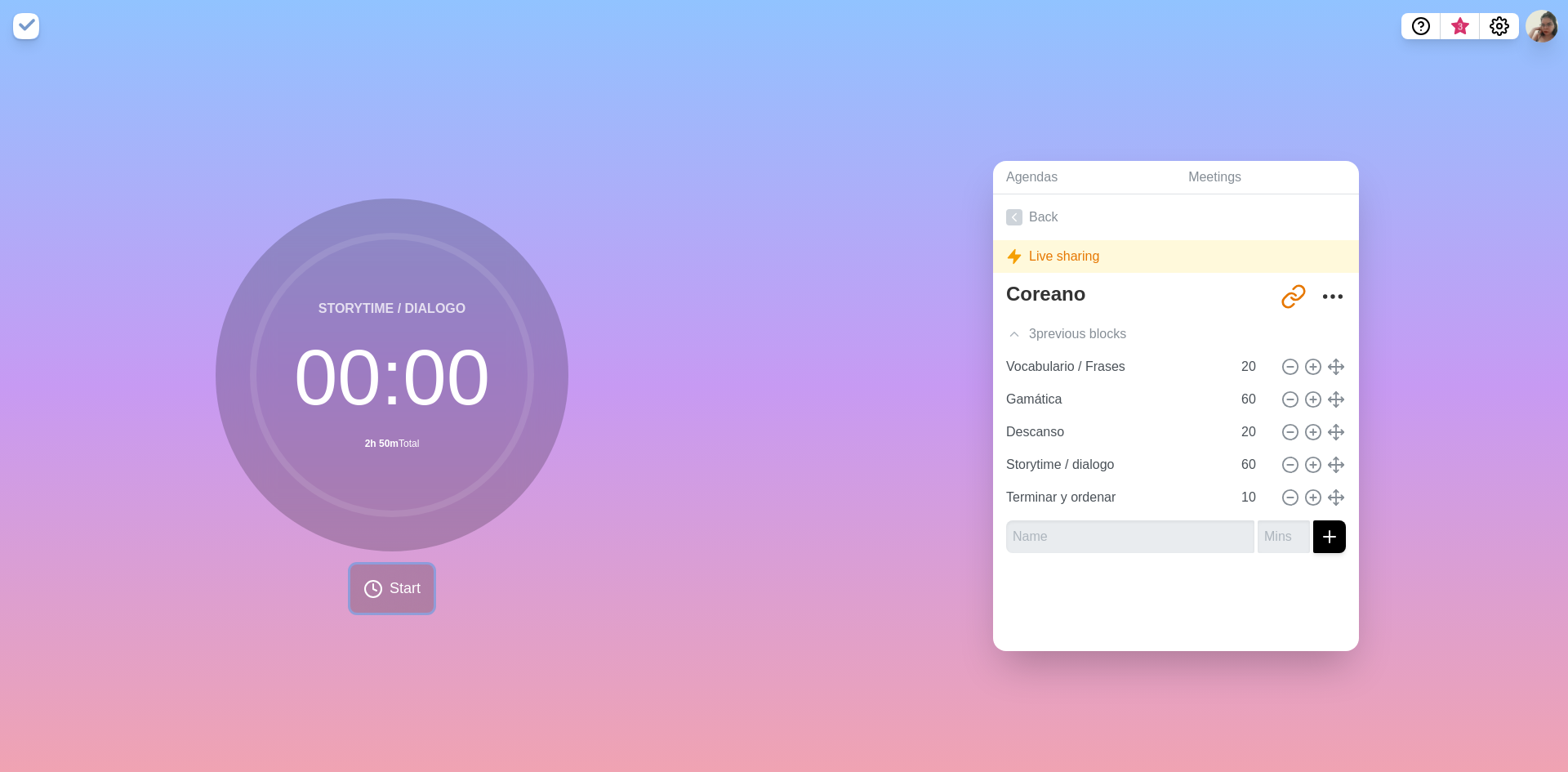
click at [392, 578] on span "Start" at bounding box center [405, 588] width 31 height 22
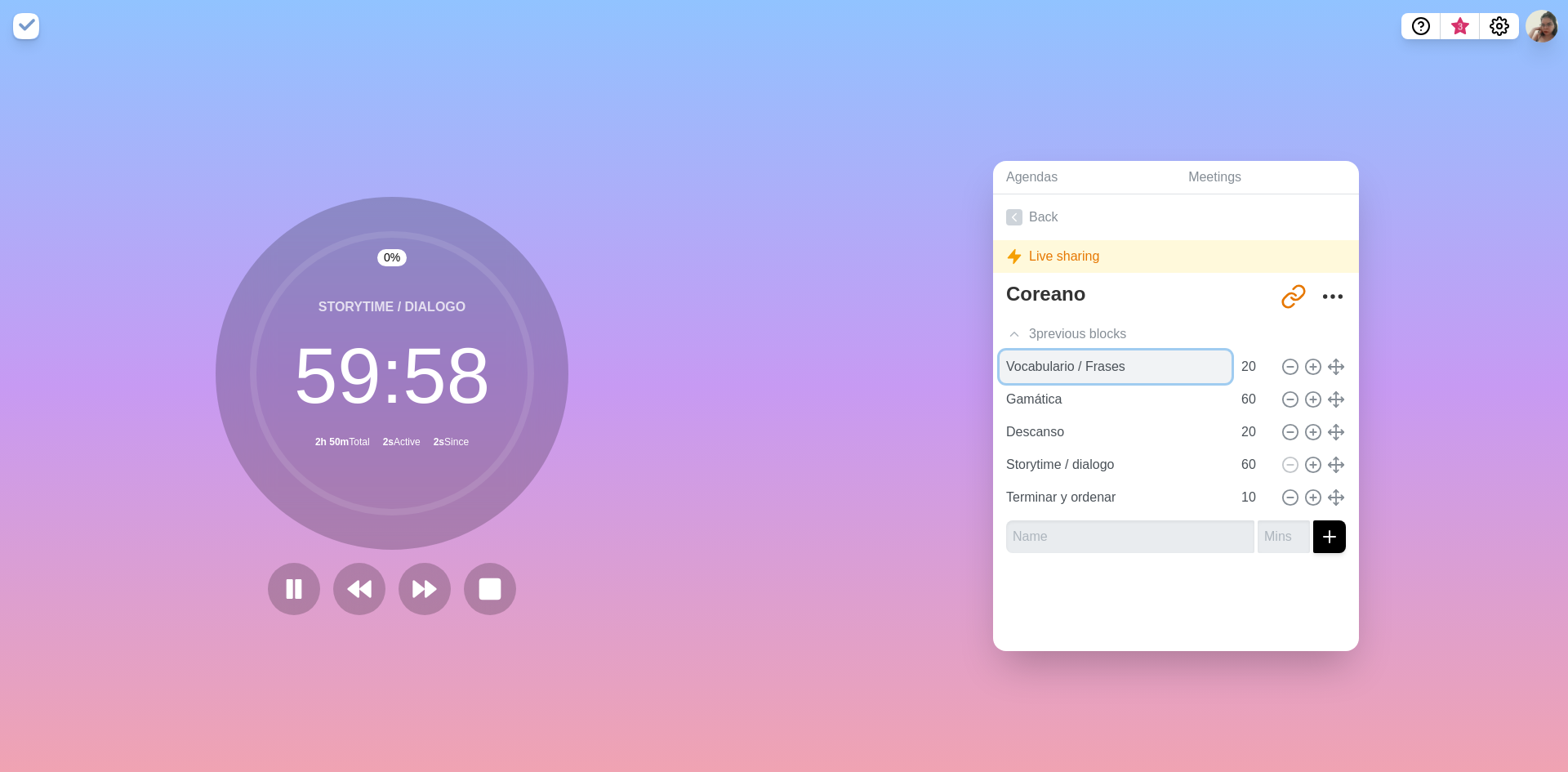
click at [1035, 350] on input "Vocabulario / Frases" at bounding box center [1115, 367] width 232 height 33
click at [1032, 321] on div "3 previous block s" at bounding box center [1176, 334] width 366 height 33
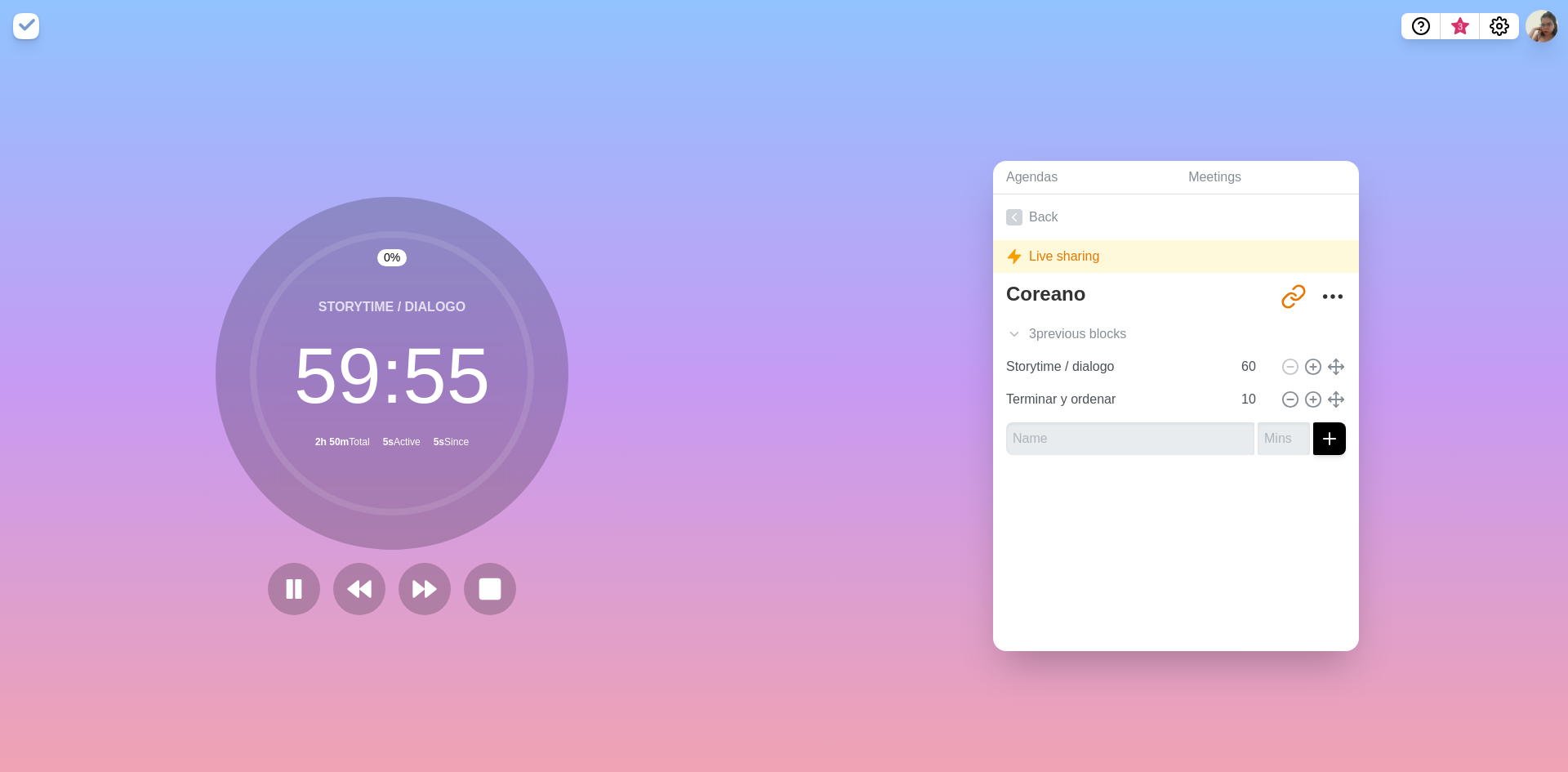
click at [323, 580] on div at bounding box center [391, 589] width 261 height 52
click at [345, 579] on icon at bounding box center [359, 589] width 28 height 28
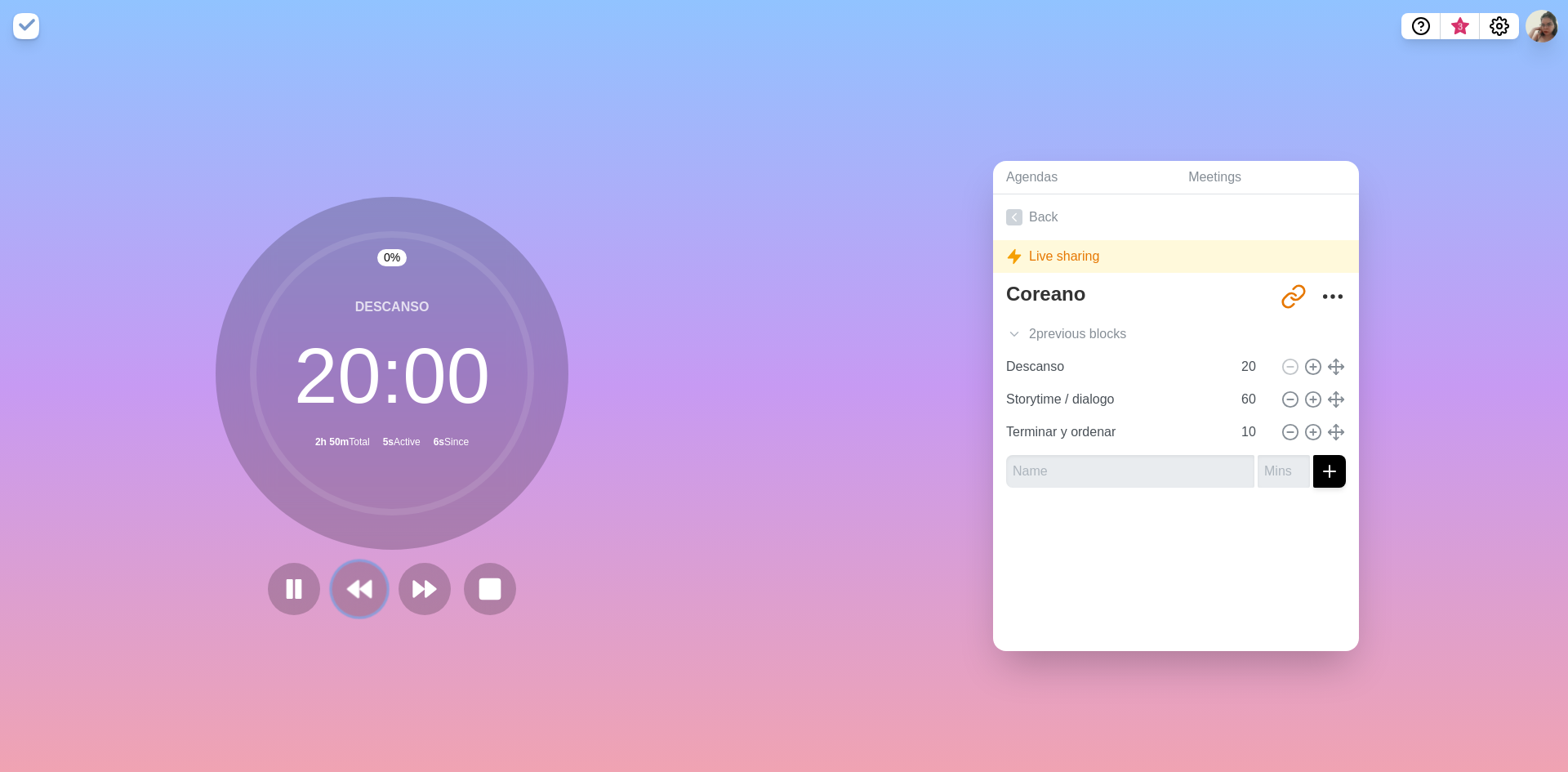
click at [347, 578] on icon at bounding box center [359, 589] width 28 height 28
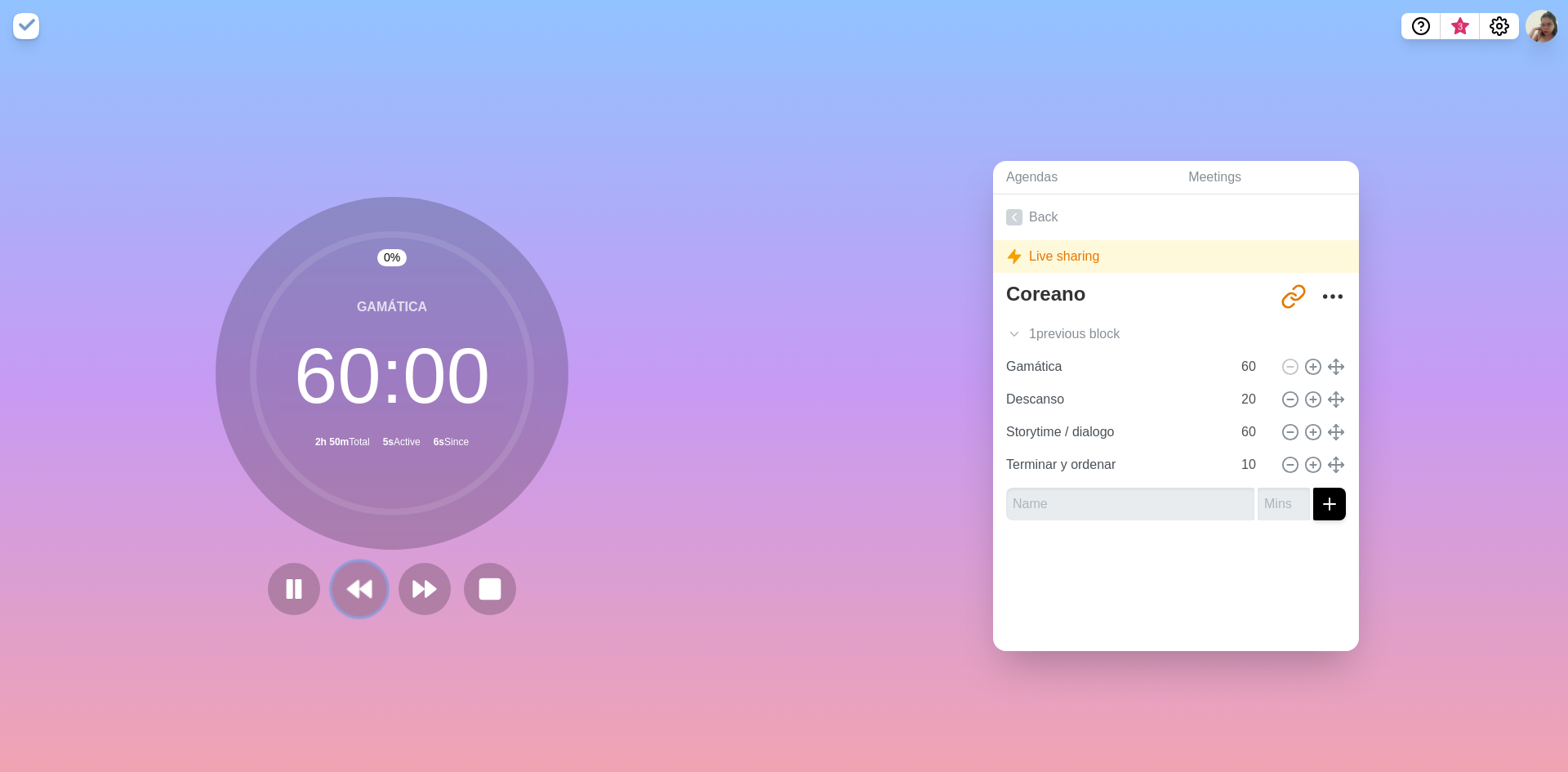
click at [350, 581] on polygon at bounding box center [353, 589] width 10 height 16
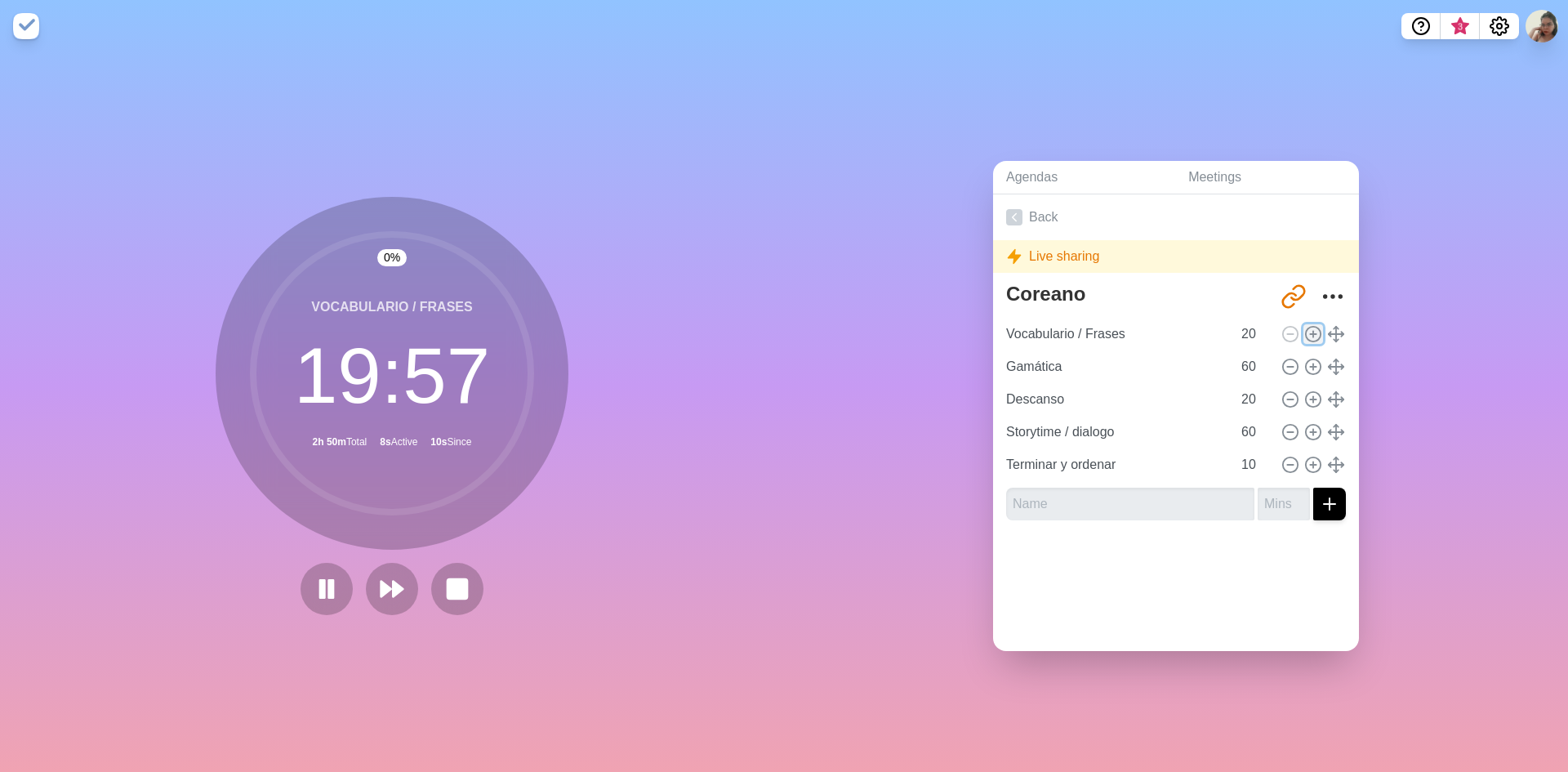
click at [1304, 332] on icon at bounding box center [1313, 334] width 18 height 18
type input "Vocabulario / Frases"
type input "20"
type input "Gamática"
type input "60"
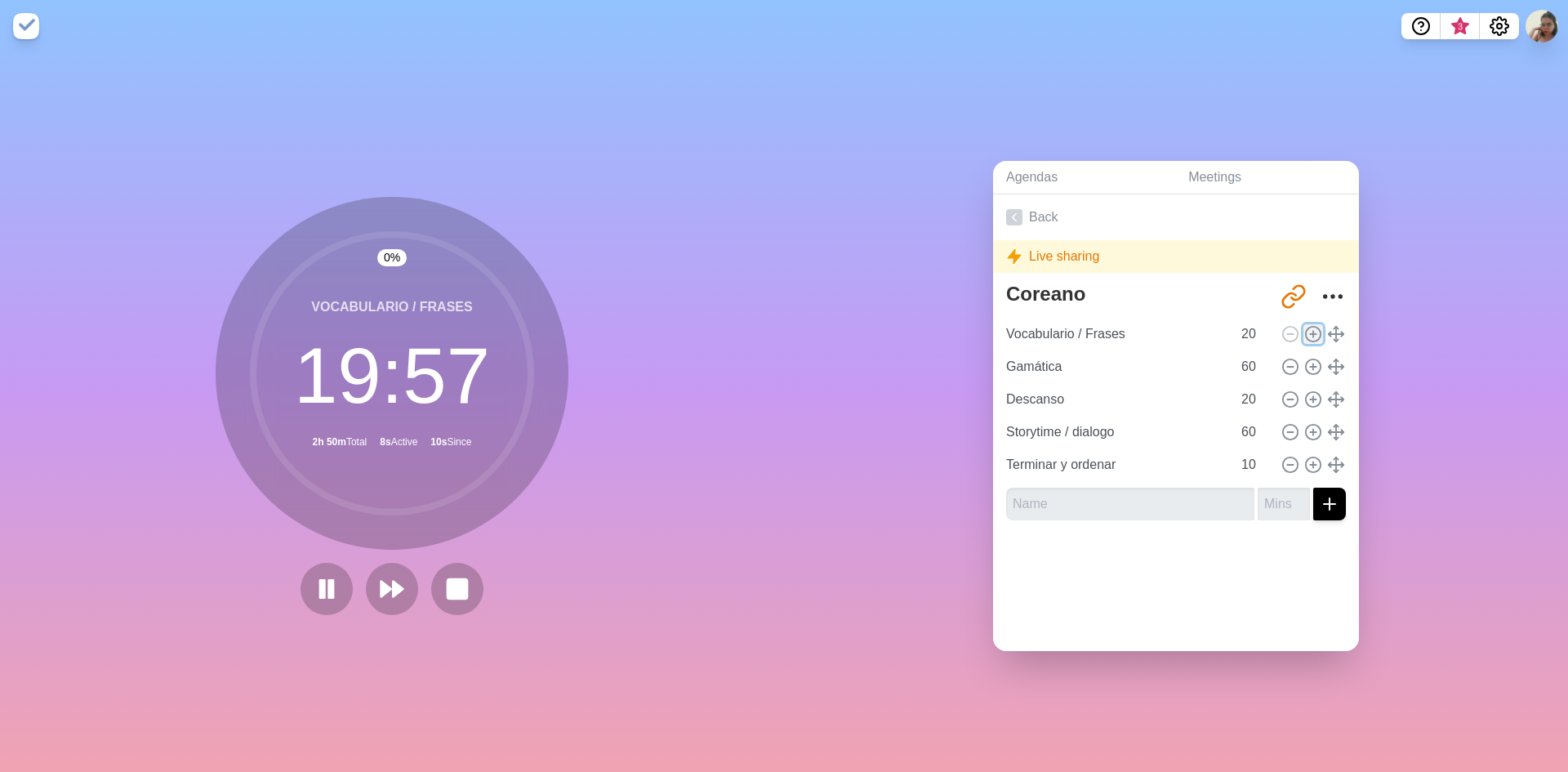
type input "Descanso"
type input "20"
type input "Storytime / dialogo"
type input "60"
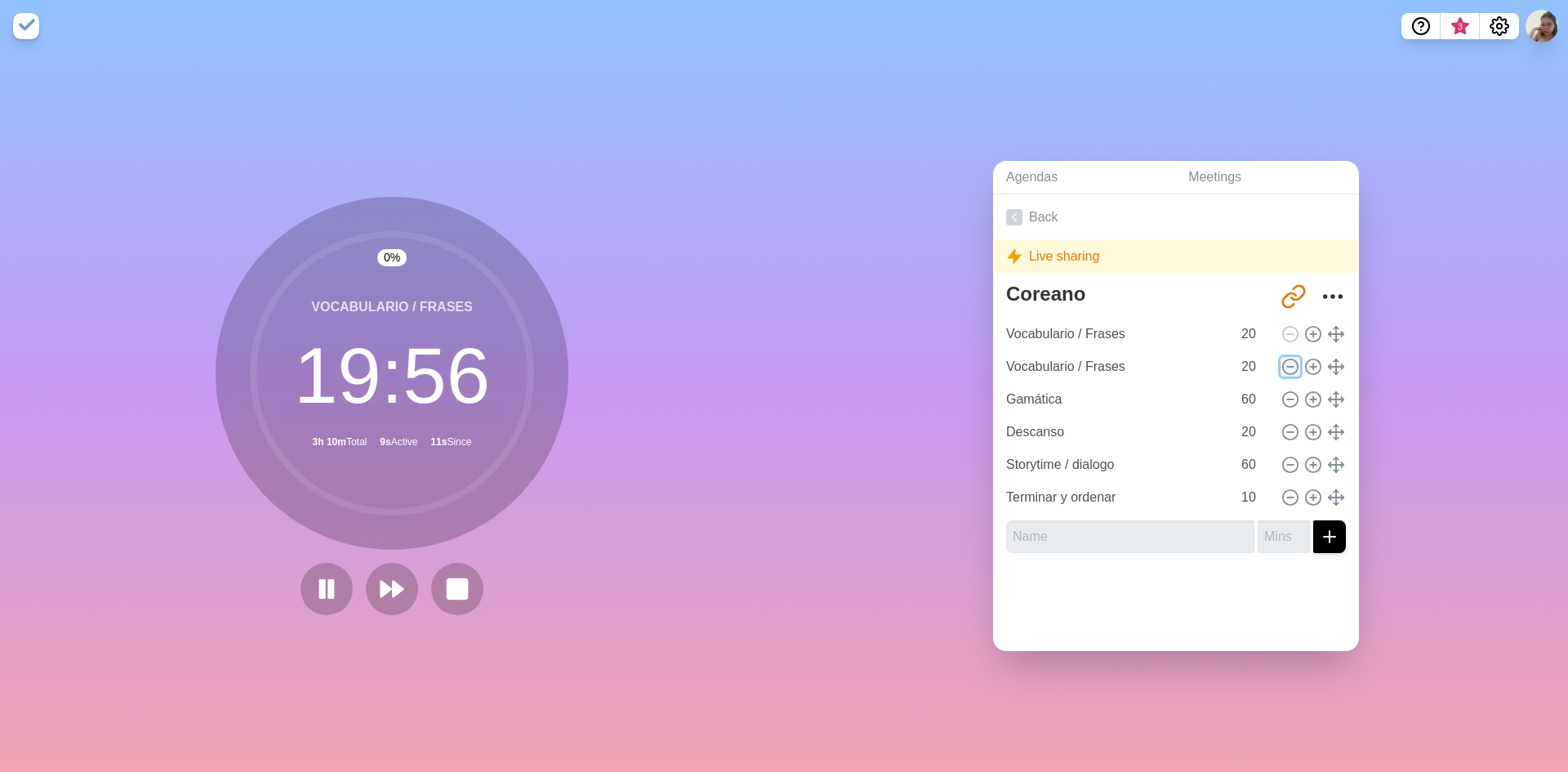
click at [1282, 358] on icon at bounding box center [1290, 367] width 18 height 18
type input "Gamática"
type input "60"
type input "Descanso"
type input "20"
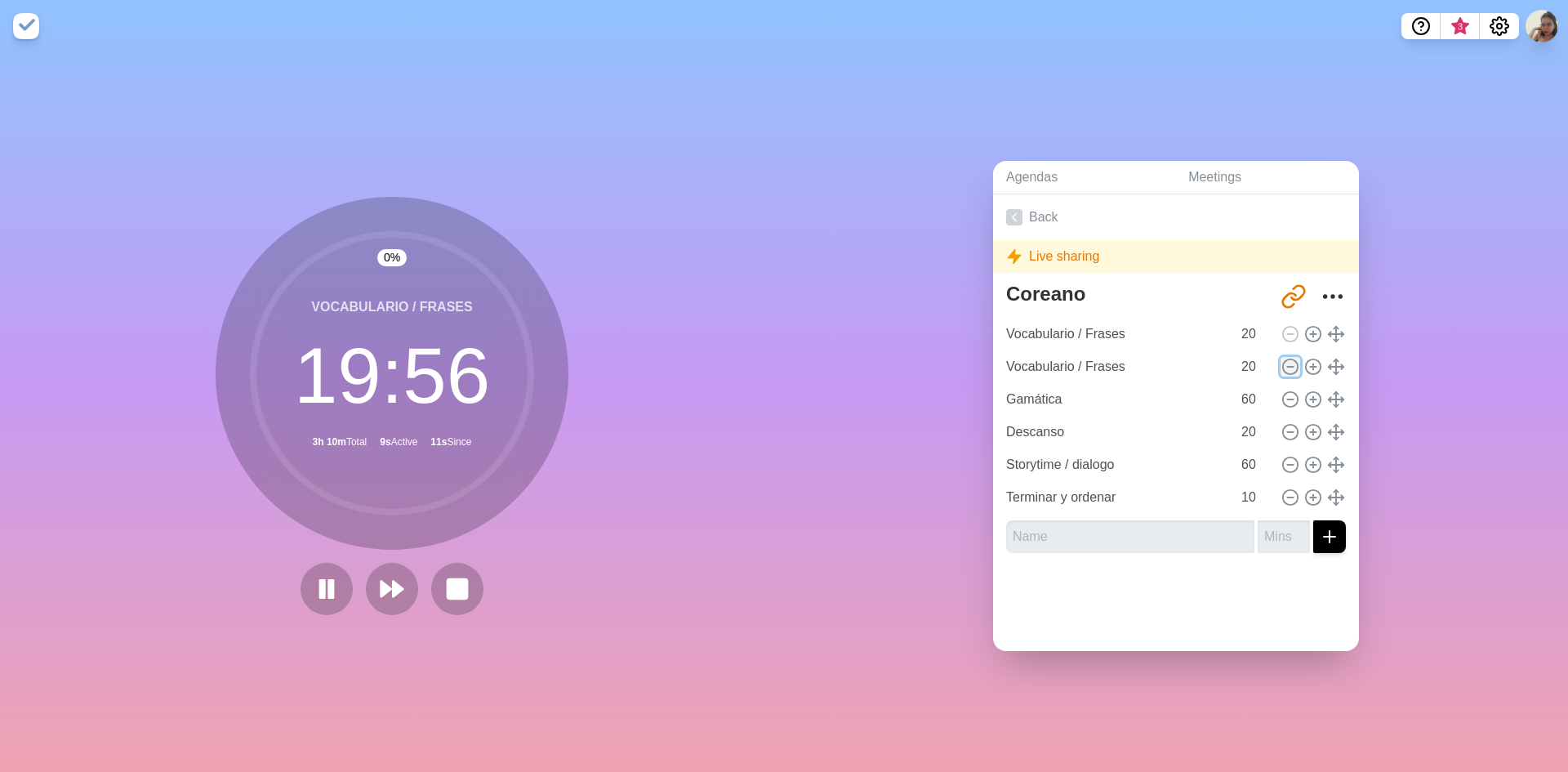
type input "Storytime / dialogo"
type input "60"
type input "Terminar y ordenar"
type input "10"
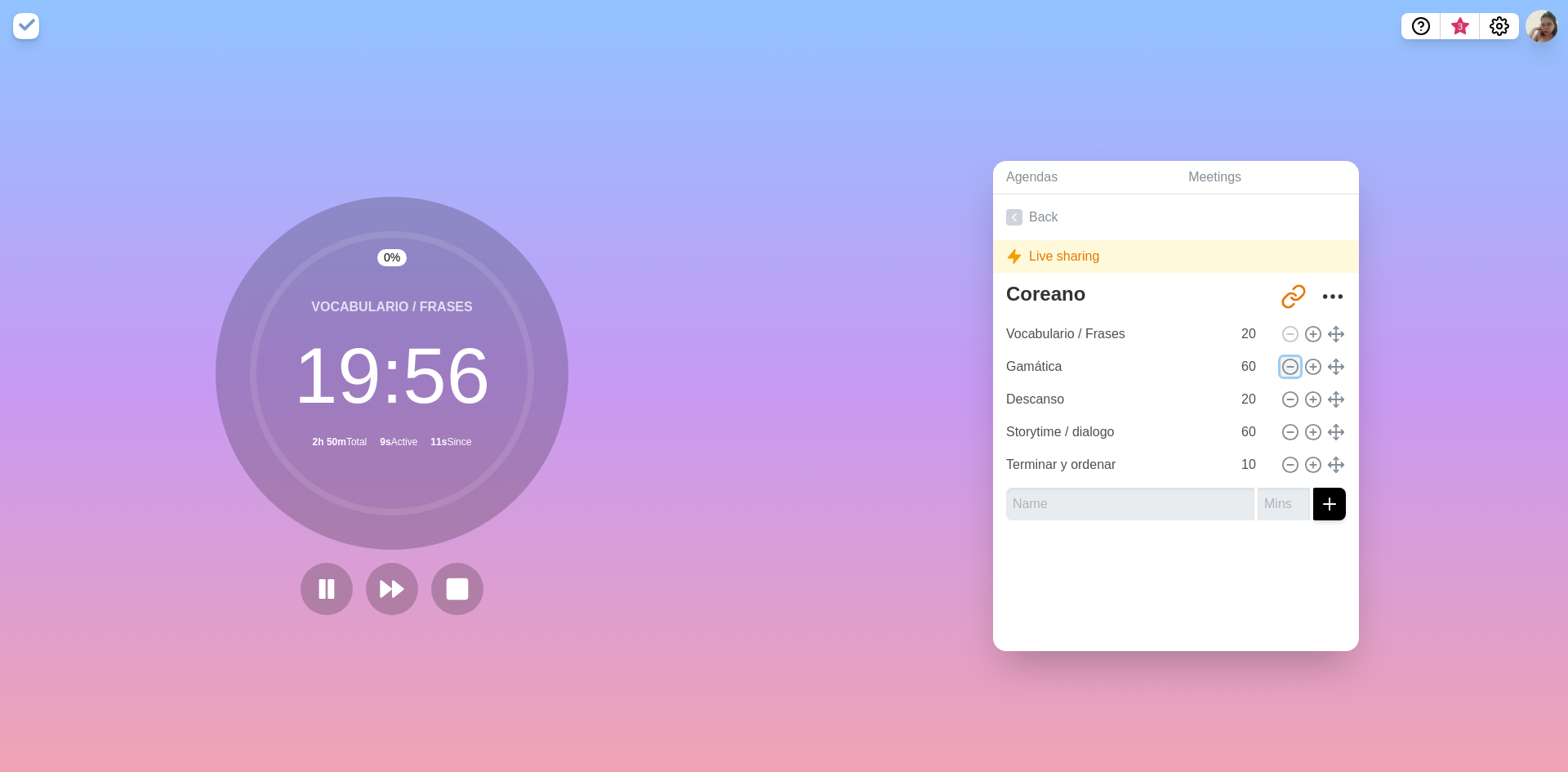
click at [1282, 358] on icon at bounding box center [1290, 367] width 18 height 18
type input "Descanso"
type input "20"
type input "Storytime / dialogo"
type input "60"
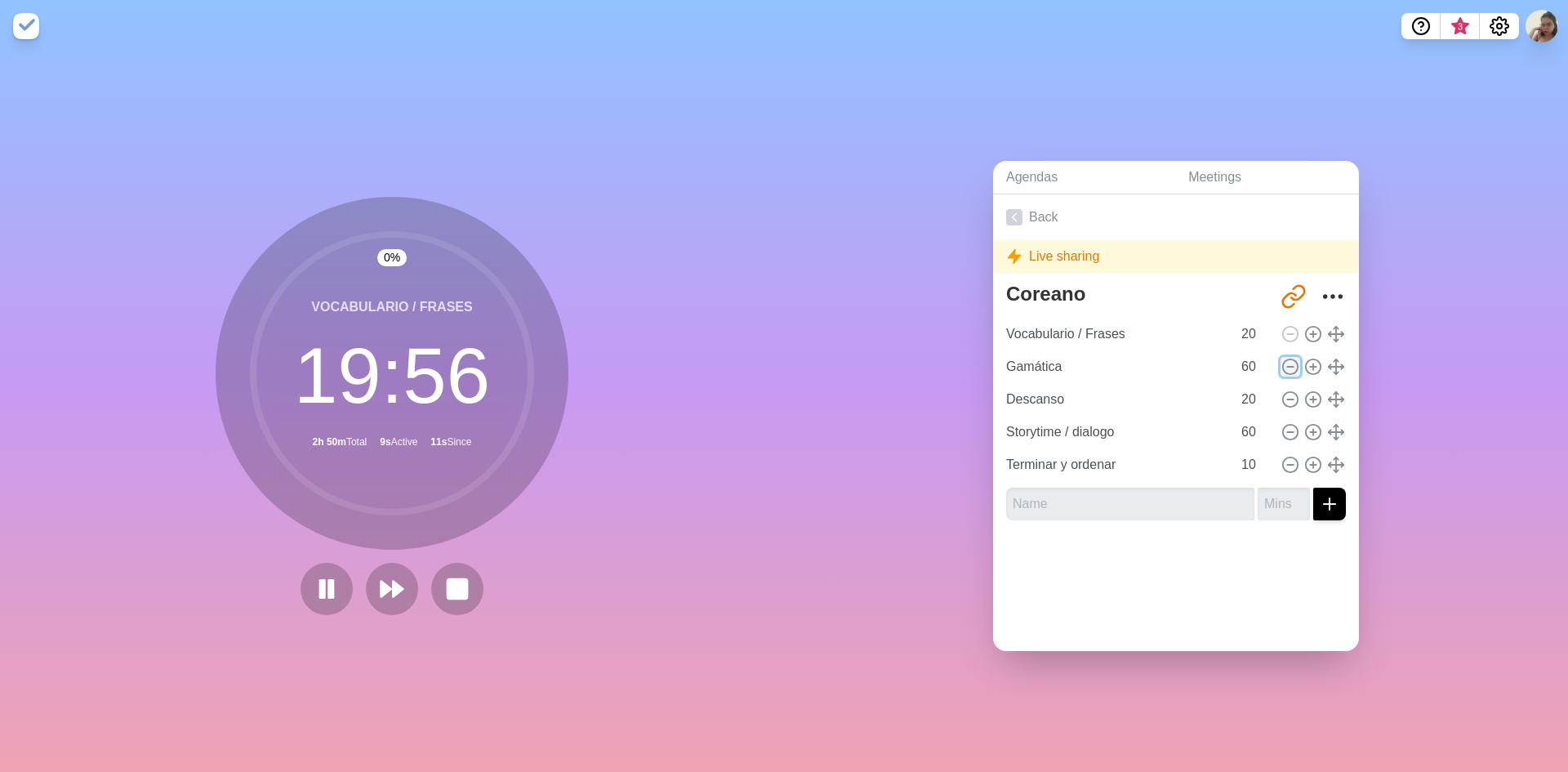
type input "Terminar y ordenar"
type input "10"
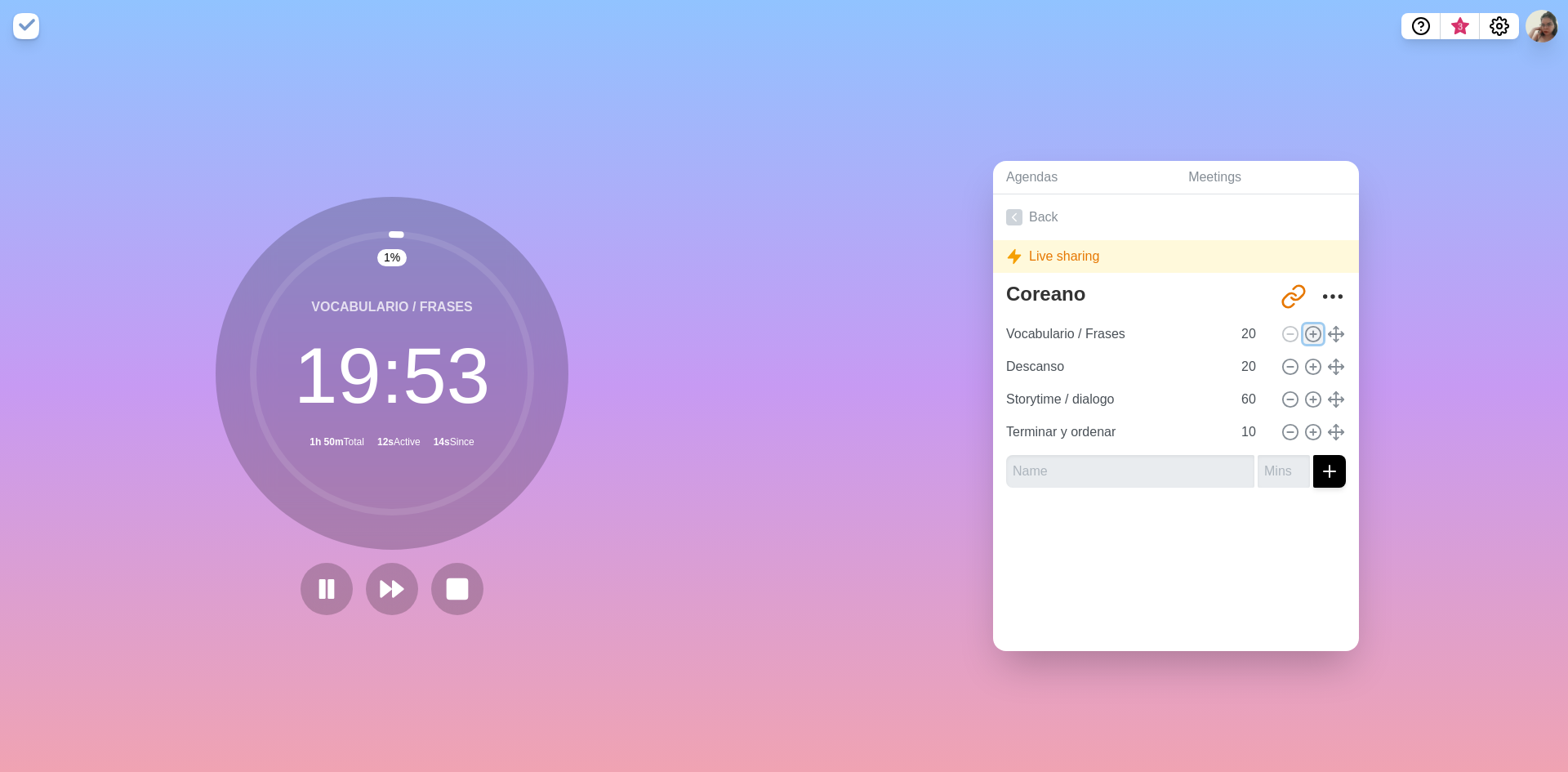
click at [1304, 330] on icon at bounding box center [1313, 334] width 18 height 18
type input "Vocabulario / Frases"
type input "Descanso"
type input "20"
type input "Storytime / dialogo"
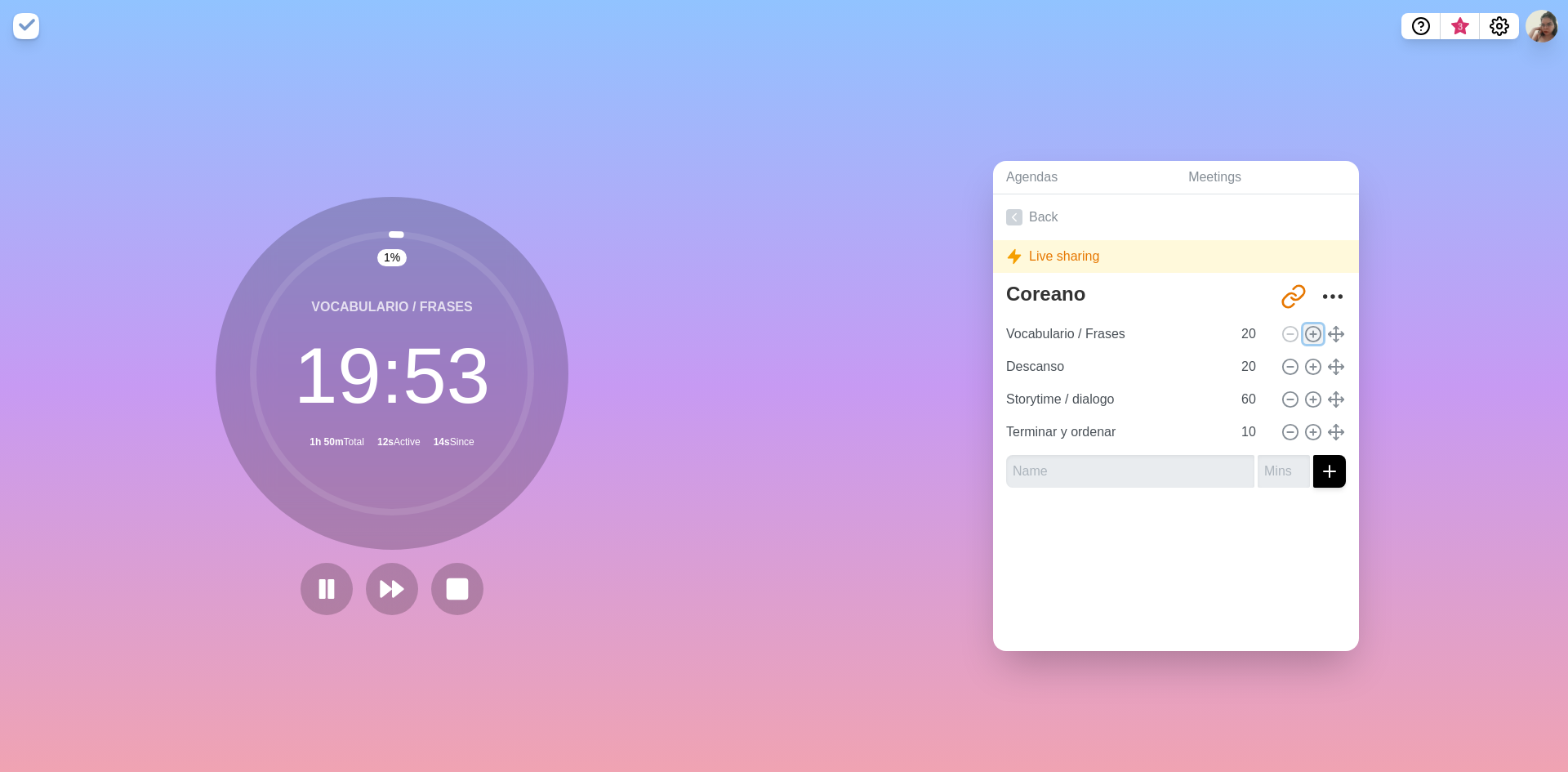
type input "60"
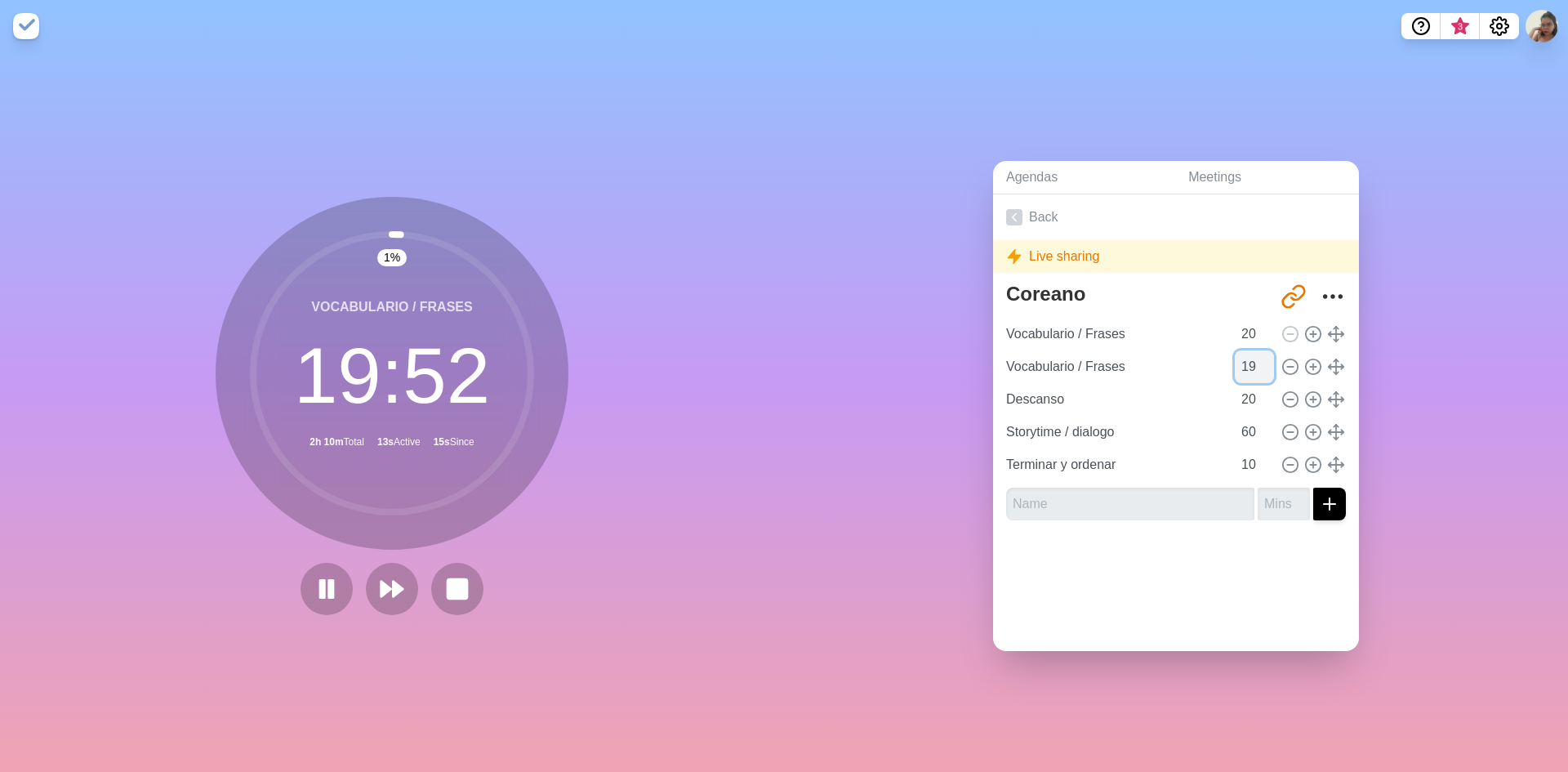
click at [1250, 365] on input "19" at bounding box center [1254, 367] width 39 height 33
click at [1250, 365] on input "18" at bounding box center [1254, 367] width 39 height 33
click at [1250, 365] on input "17" at bounding box center [1254, 367] width 39 height 33
click at [1251, 365] on input "16" at bounding box center [1254, 367] width 39 height 33
click at [321, 580] on icon at bounding box center [327, 589] width 28 height 28
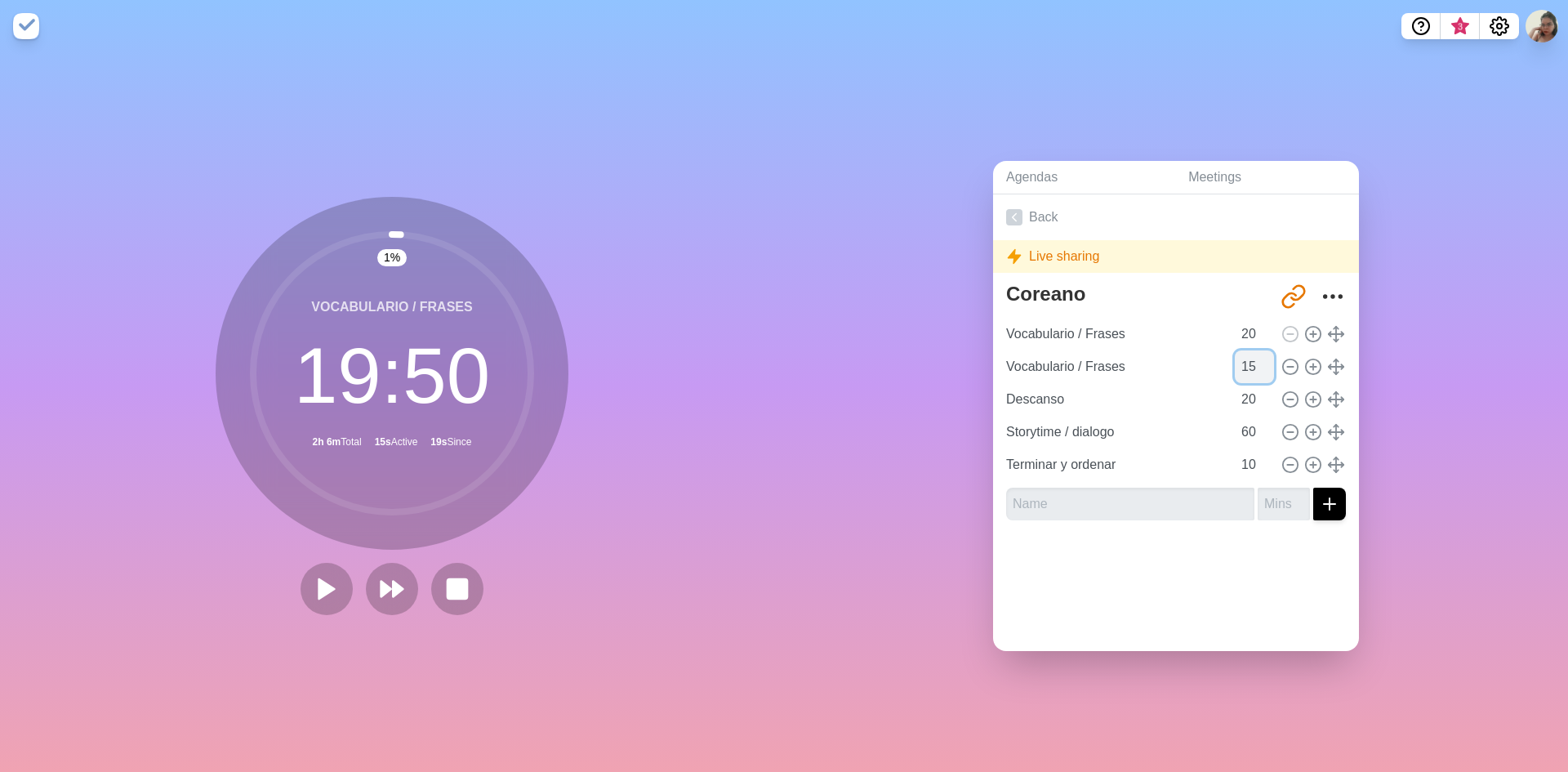
click at [1251, 363] on input "15" at bounding box center [1254, 367] width 39 height 33
click at [1251, 363] on input "14" at bounding box center [1254, 367] width 39 height 33
click at [1251, 363] on input "13" at bounding box center [1254, 367] width 39 height 33
click at [1251, 363] on input "12" at bounding box center [1254, 367] width 39 height 33
click at [1251, 363] on input "11" at bounding box center [1254, 367] width 39 height 33
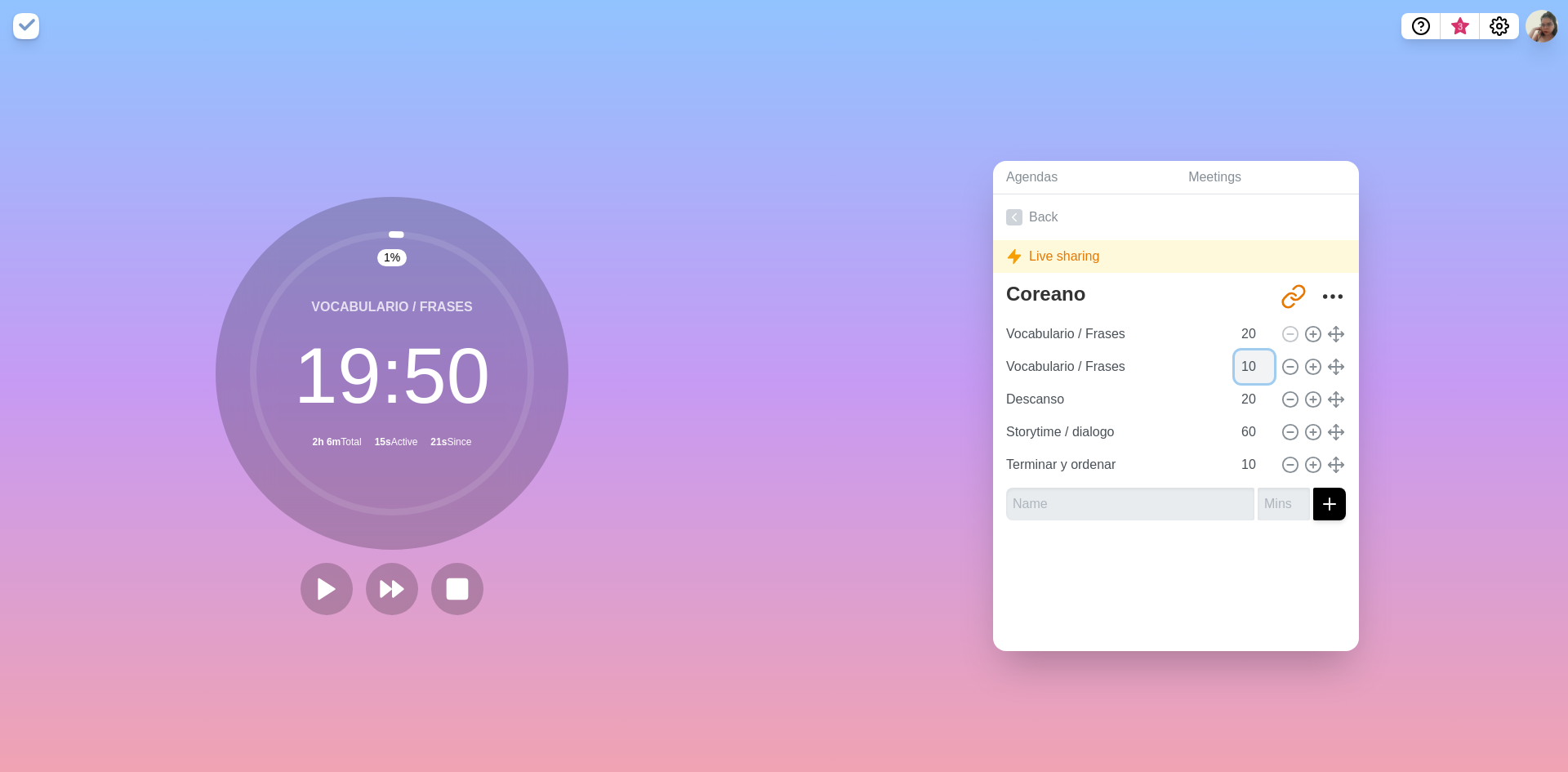
click at [1251, 363] on input "10" at bounding box center [1254, 367] width 39 height 33
click at [1251, 363] on input "9" at bounding box center [1254, 367] width 39 height 33
click at [1251, 363] on input "8" at bounding box center [1254, 367] width 39 height 33
click at [1251, 363] on input "7" at bounding box center [1254, 367] width 39 height 33
click at [1251, 363] on input "6" at bounding box center [1254, 367] width 39 height 33
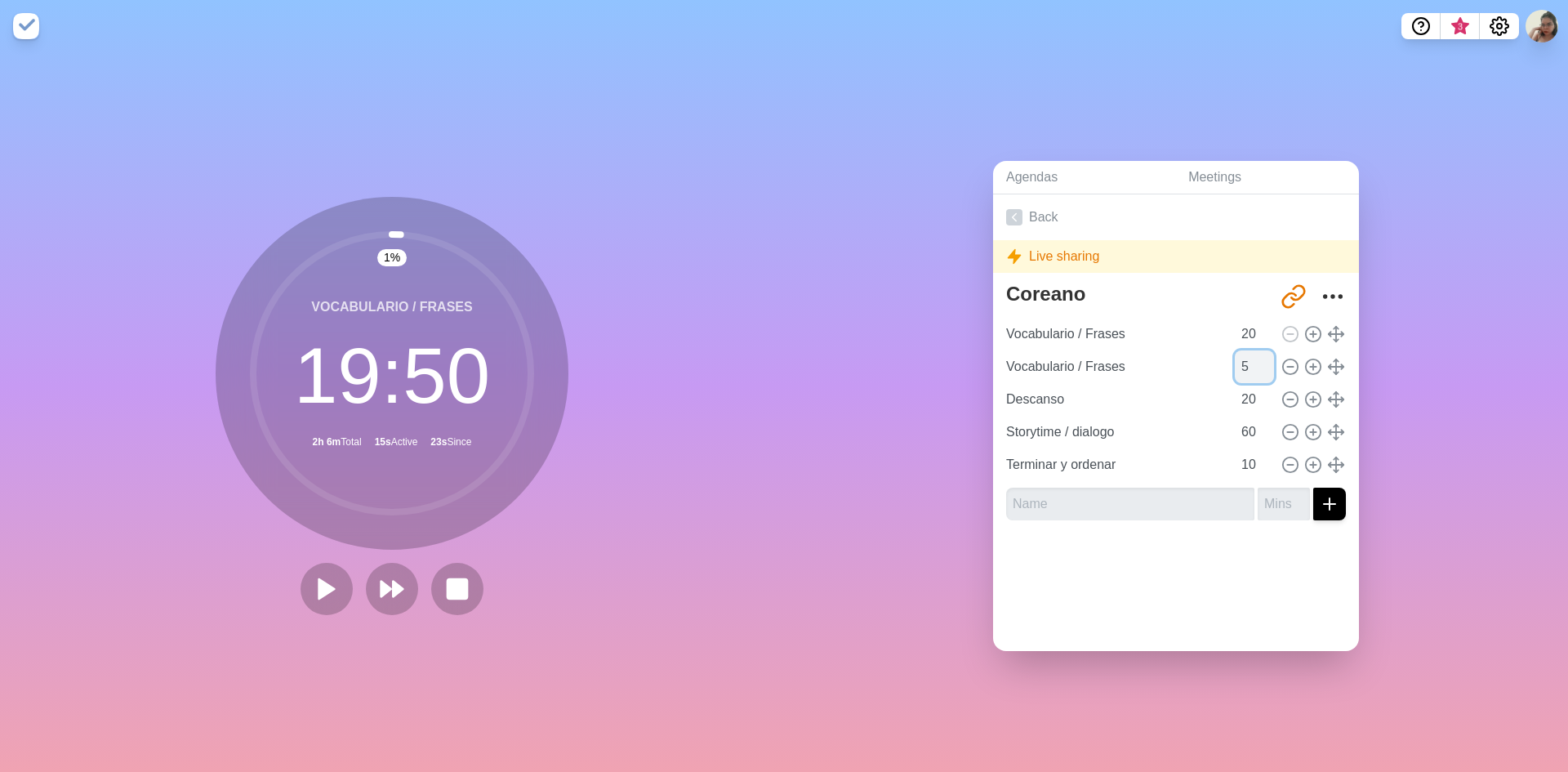
type input "5"
click at [1251, 363] on input "5" at bounding box center [1254, 367] width 39 height 33
click at [1123, 356] on input "Vocabulario / Frases" at bounding box center [1115, 367] width 232 height 33
drag, startPoint x: 1123, startPoint y: 356, endPoint x: 923, endPoint y: 350, distance: 200.1
click at [924, 350] on div "Agendas Meetings Back Live sharing Coreano [URL][DOMAIN_NAME] Vocabulario / Fra…" at bounding box center [1176, 412] width 784 height 720
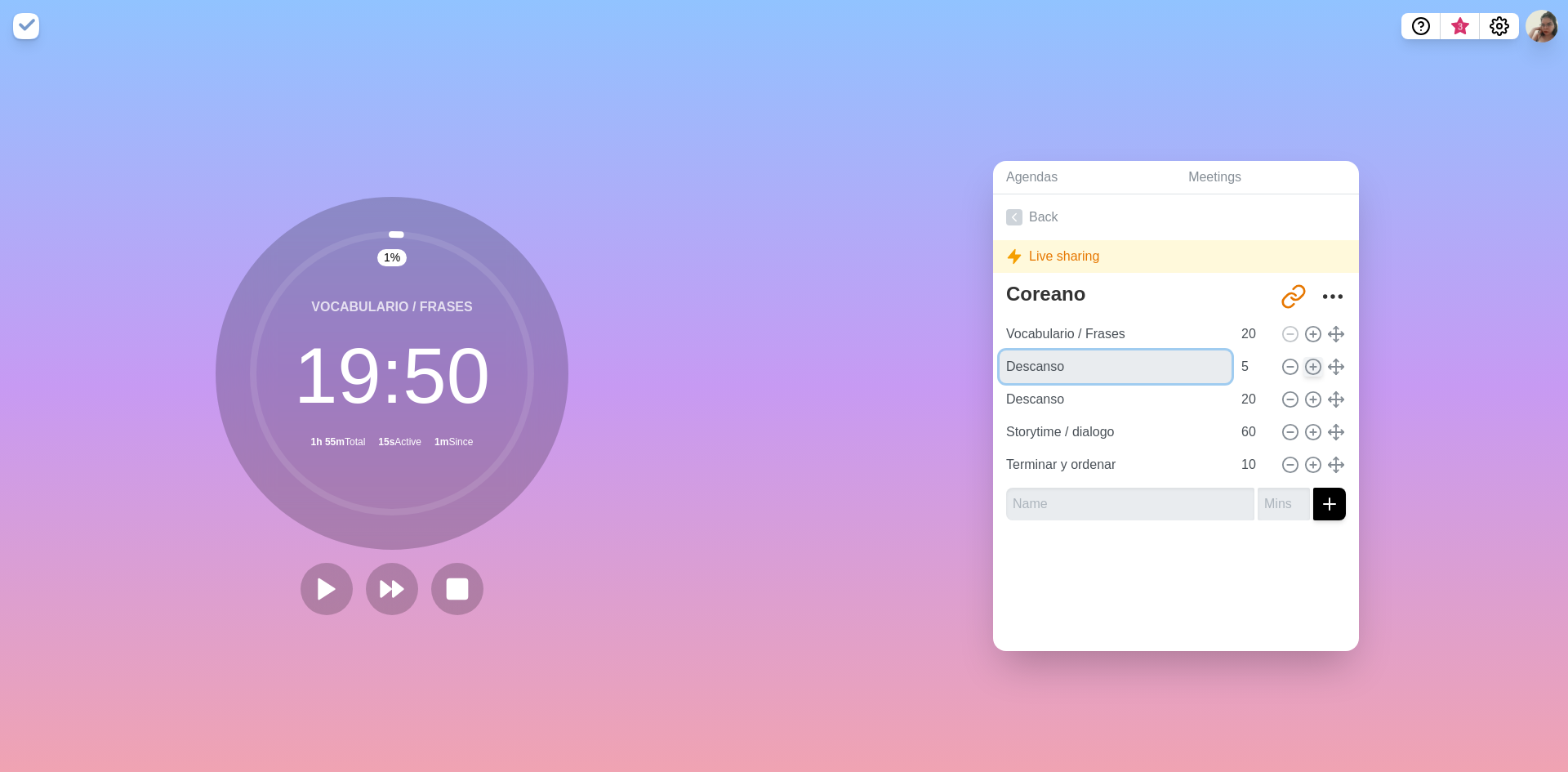
type input "Descanso"
click at [1304, 363] on icon at bounding box center [1313, 367] width 18 height 18
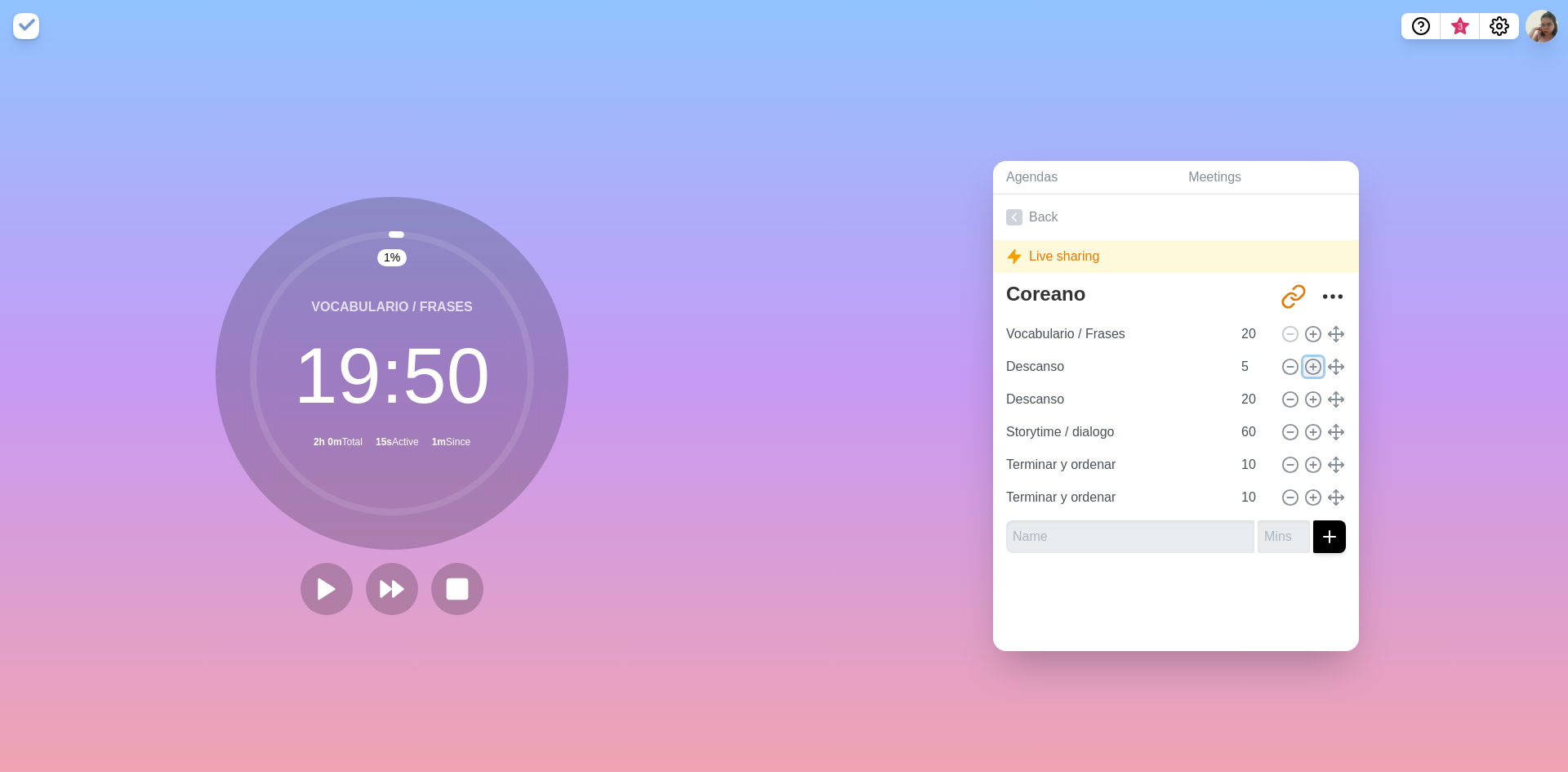
type input "5"
type input "Descanso"
type input "20"
type input "Storytime / dialogo"
type input "60"
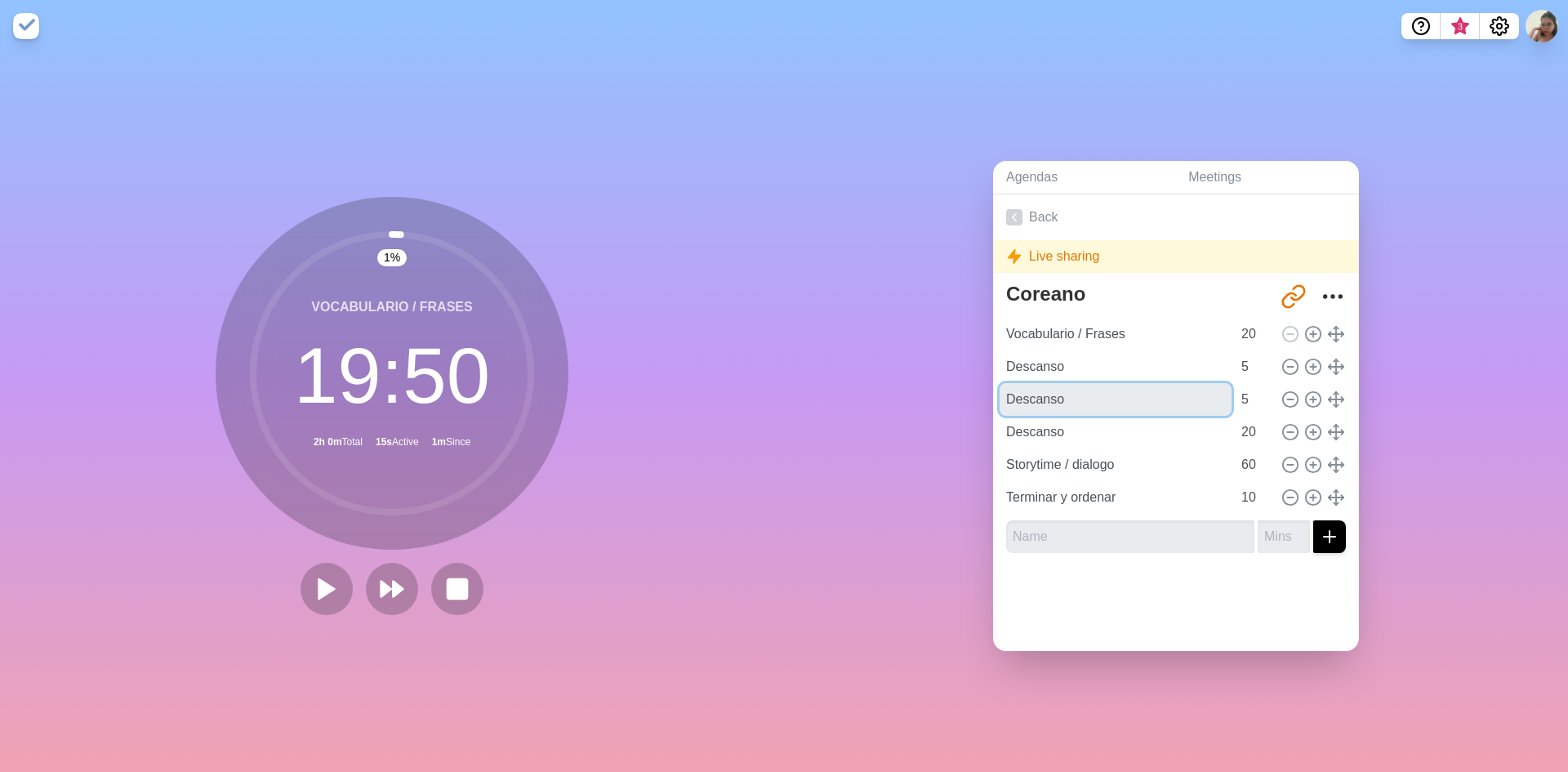
drag, startPoint x: 1157, startPoint y: 388, endPoint x: 812, endPoint y: 376, distance: 345.2
click at [813, 375] on div "Agendas Meetings Back Live sharing Coreano [URL][DOMAIN_NAME] Vocabulario / Fra…" at bounding box center [1176, 412] width 784 height 720
type input "Grammar"
click at [1235, 389] on input "5" at bounding box center [1254, 400] width 39 height 33
type input "60"
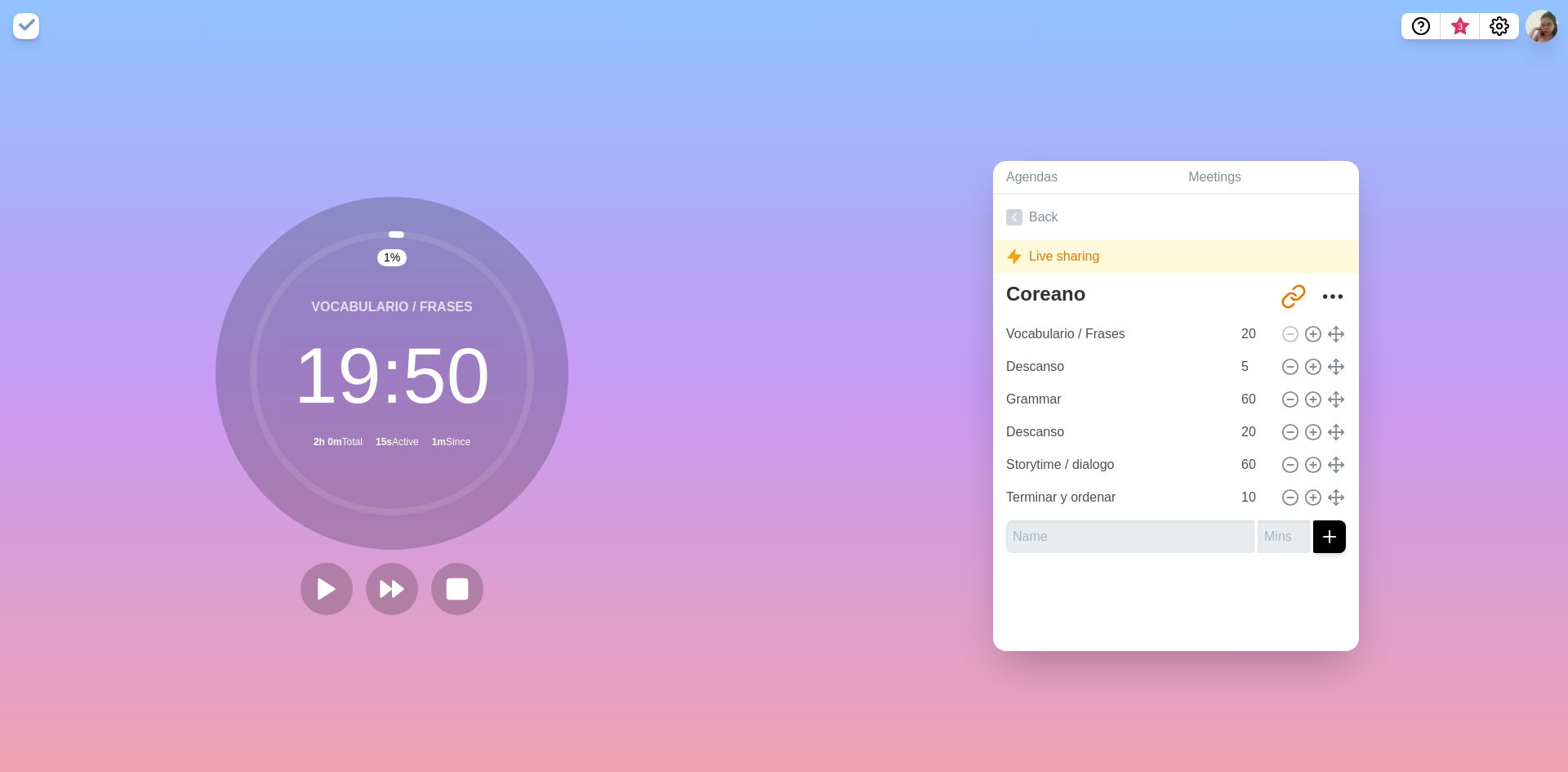
click at [1215, 546] on div "Coreano [URL][DOMAIN_NAME] Vocabulario / Frases 20 Descanso 5 Grammar 60 Descan…" at bounding box center [1176, 421] width 366 height 290
click at [1016, 215] on icon at bounding box center [1014, 217] width 16 height 16
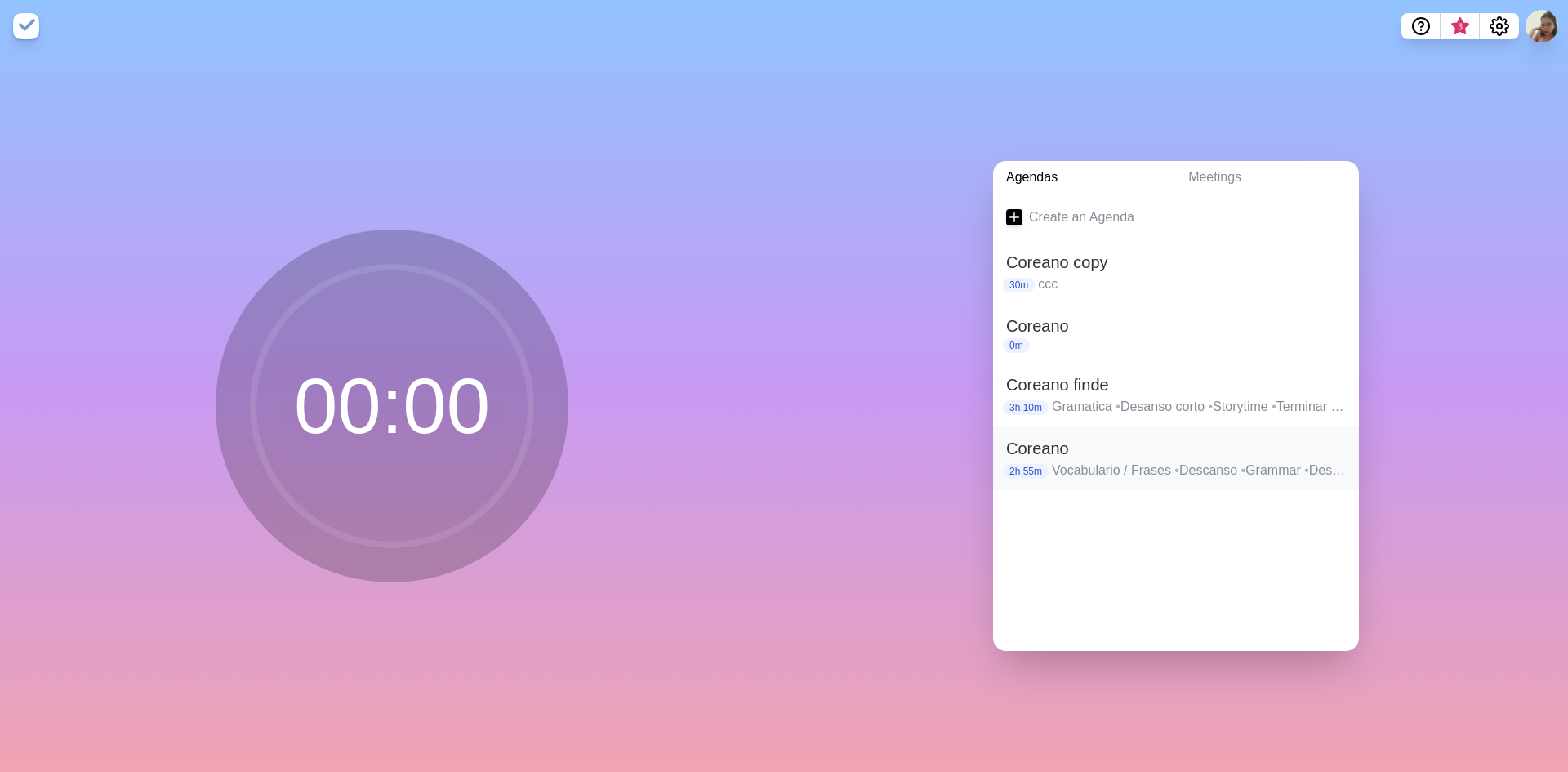
click at [1149, 450] on h2 "Coreano" at bounding box center [1176, 448] width 340 height 24
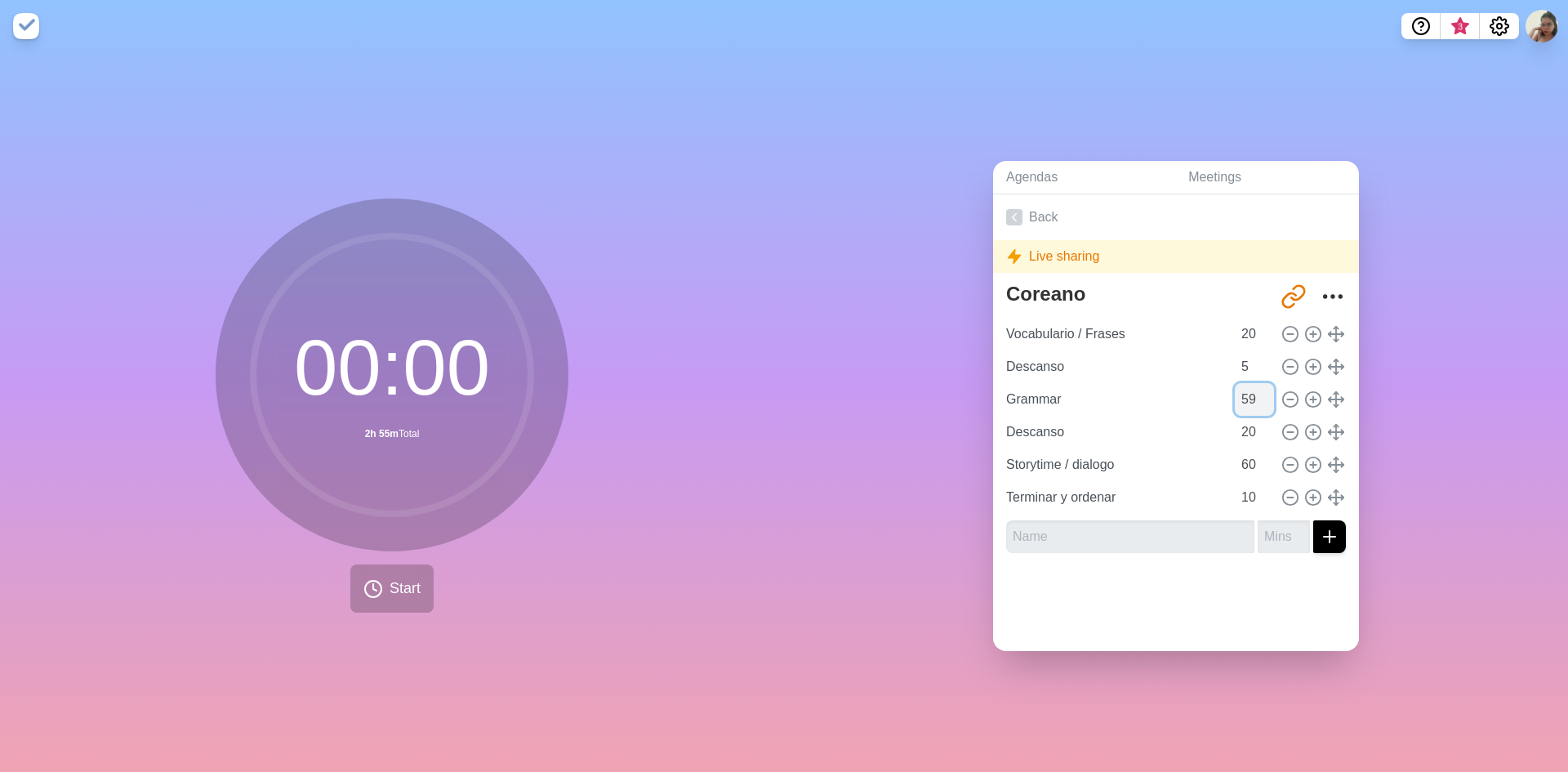
click at [1246, 398] on input "59" at bounding box center [1254, 400] width 39 height 33
click at [1245, 390] on input "60" at bounding box center [1254, 400] width 39 height 33
click at [1253, 387] on input "61" at bounding box center [1254, 400] width 39 height 33
click at [1253, 387] on input "62" at bounding box center [1254, 400] width 39 height 33
click at [1253, 387] on input "63" at bounding box center [1254, 400] width 39 height 33
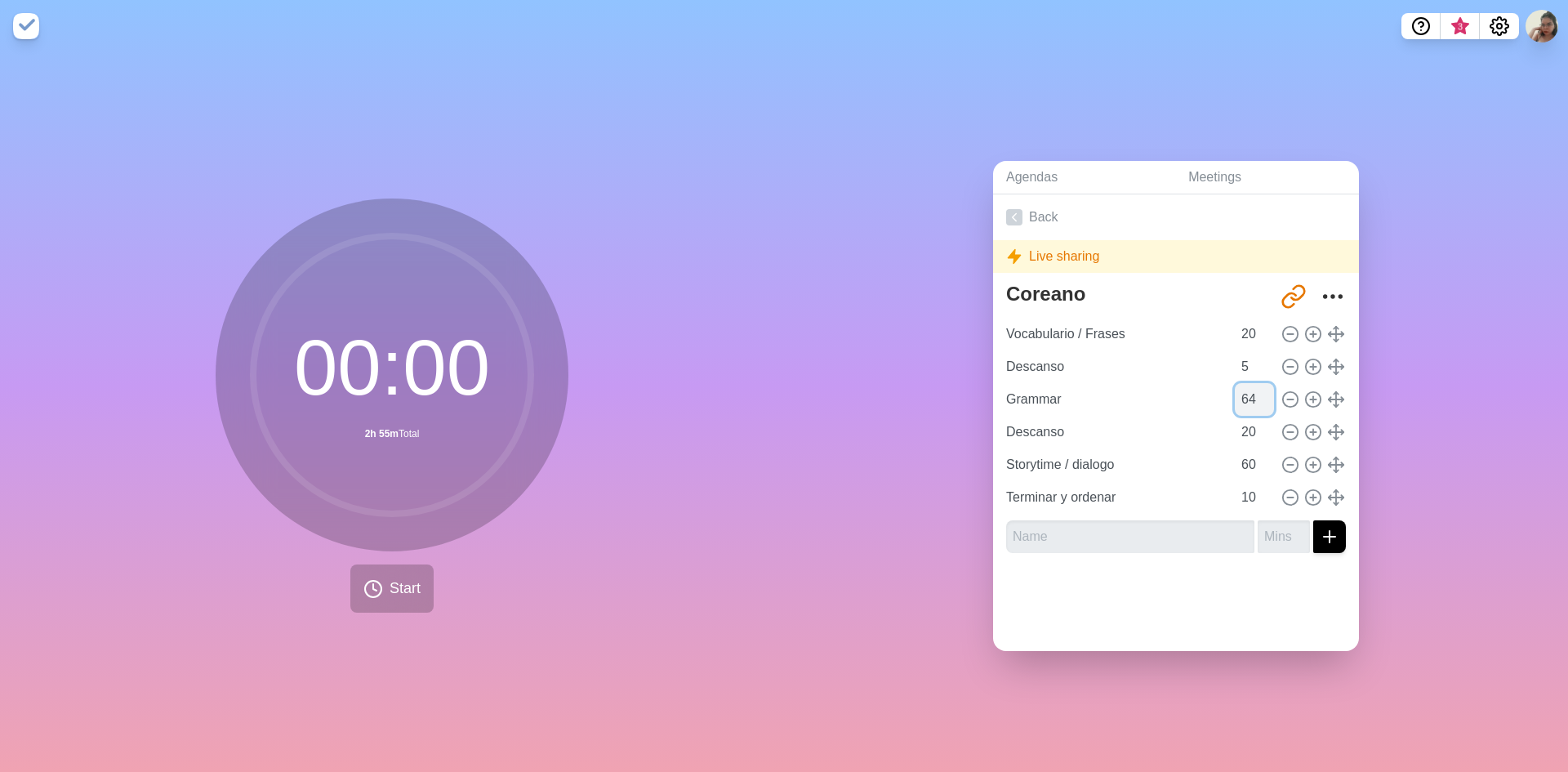
click at [1253, 387] on input "64" at bounding box center [1254, 400] width 39 height 33
click at [1256, 399] on div "Grammar 64" at bounding box center [1176, 400] width 353 height 33
click at [1245, 396] on input "63" at bounding box center [1254, 400] width 39 height 33
click at [1245, 396] on input "62" at bounding box center [1254, 400] width 39 height 33
click at [1250, 398] on input "61" at bounding box center [1254, 400] width 39 height 33
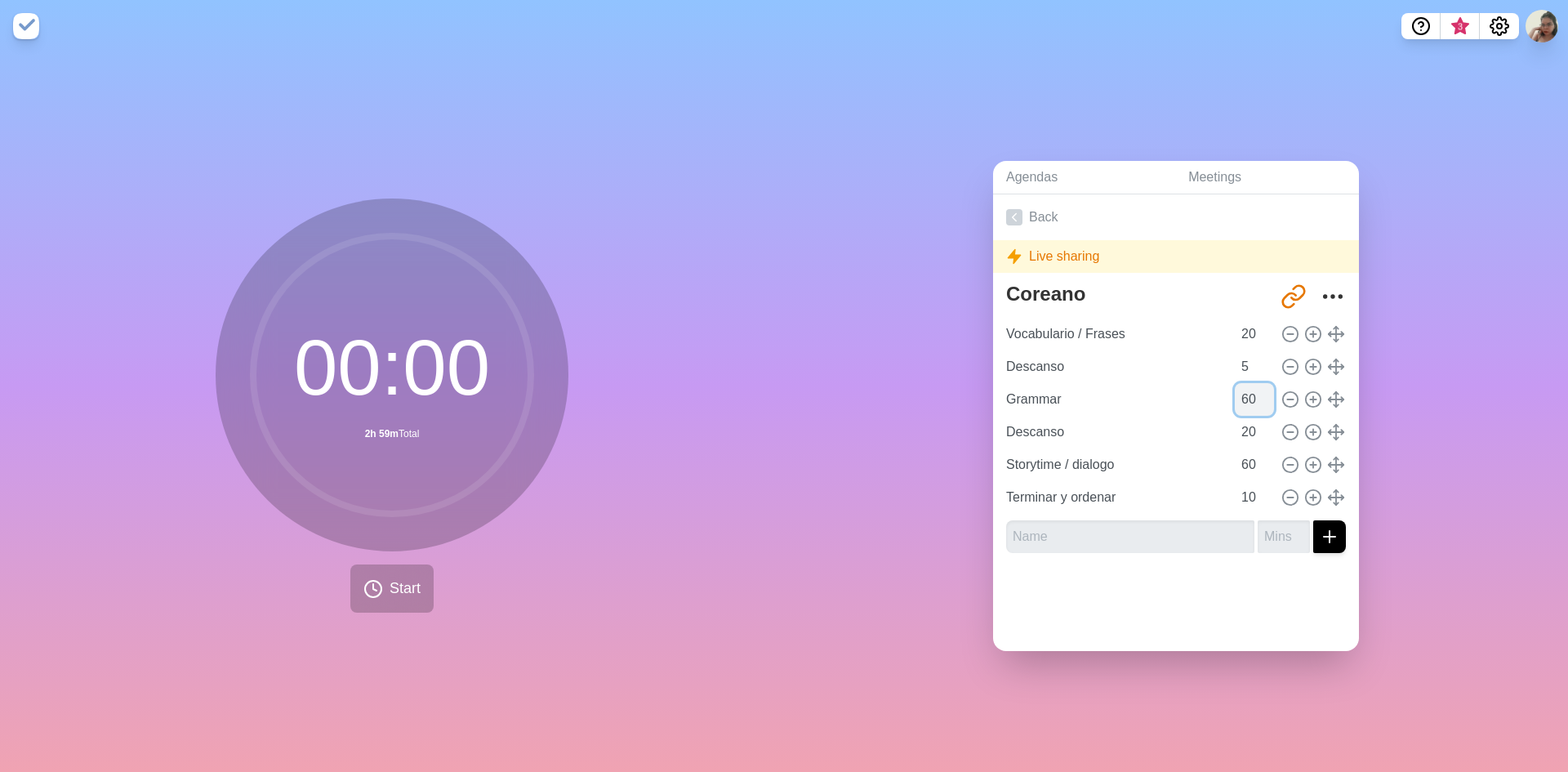
type input "60"
click at [1250, 398] on input "60" at bounding box center [1254, 400] width 39 height 33
click at [1251, 350] on input "5" at bounding box center [1254, 367] width 39 height 33
click at [1251, 355] on input "6" at bounding box center [1254, 367] width 39 height 33
type input "7"
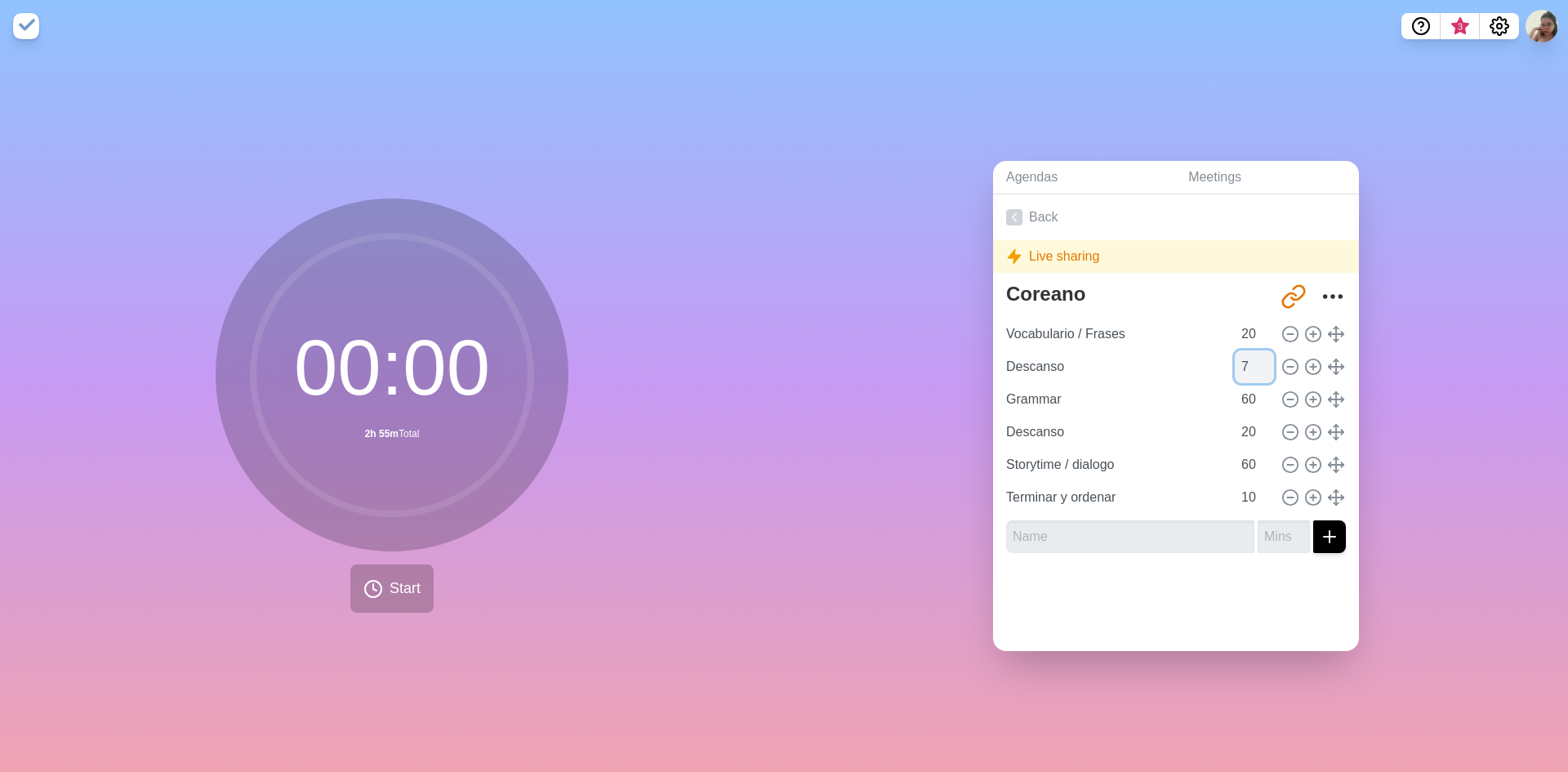
click at [1250, 352] on input "7" at bounding box center [1254, 367] width 39 height 33
click at [1013, 219] on link "Back" at bounding box center [1176, 217] width 366 height 46
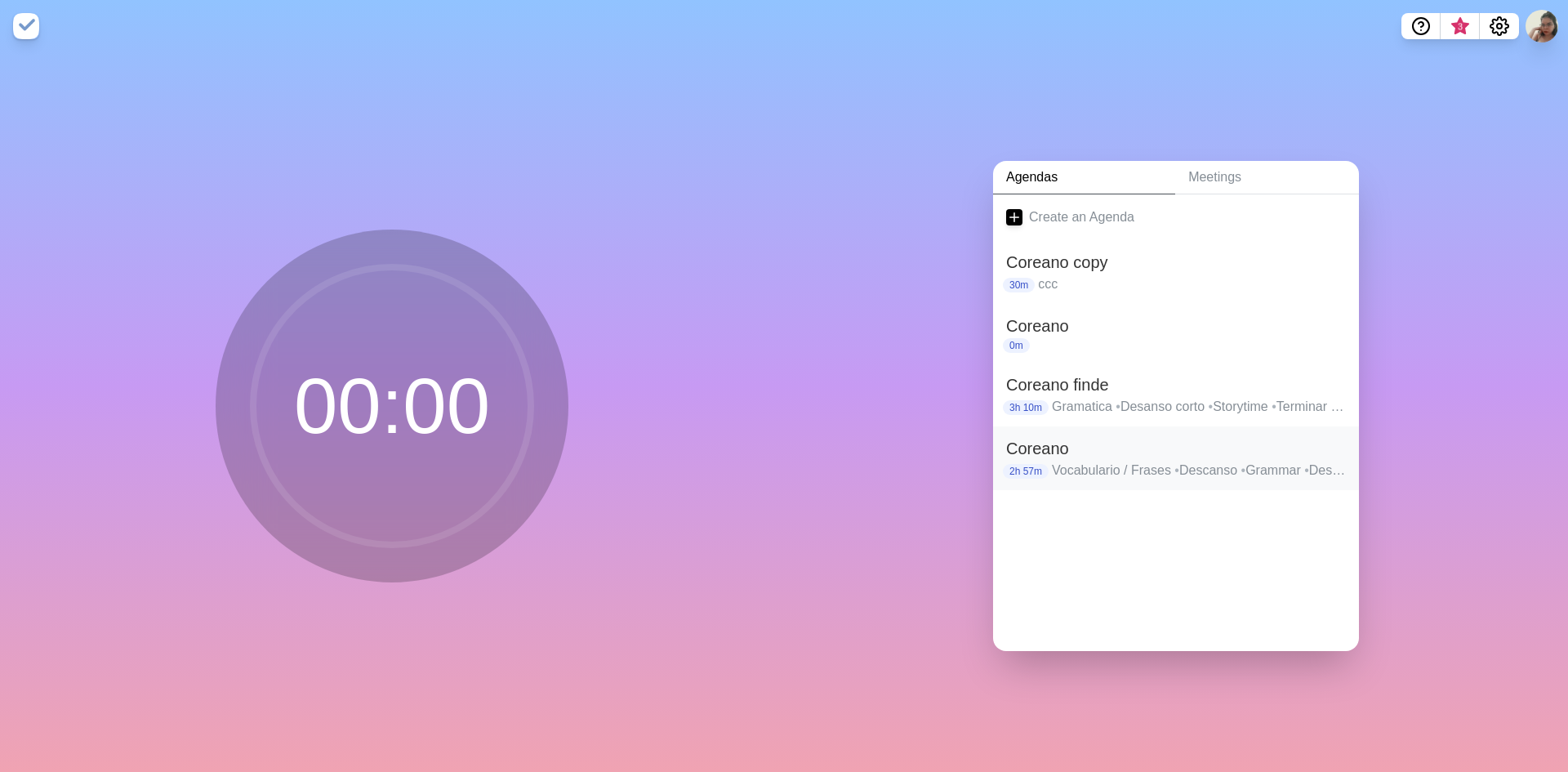
click at [1165, 452] on h2 "Coreano" at bounding box center [1176, 448] width 340 height 24
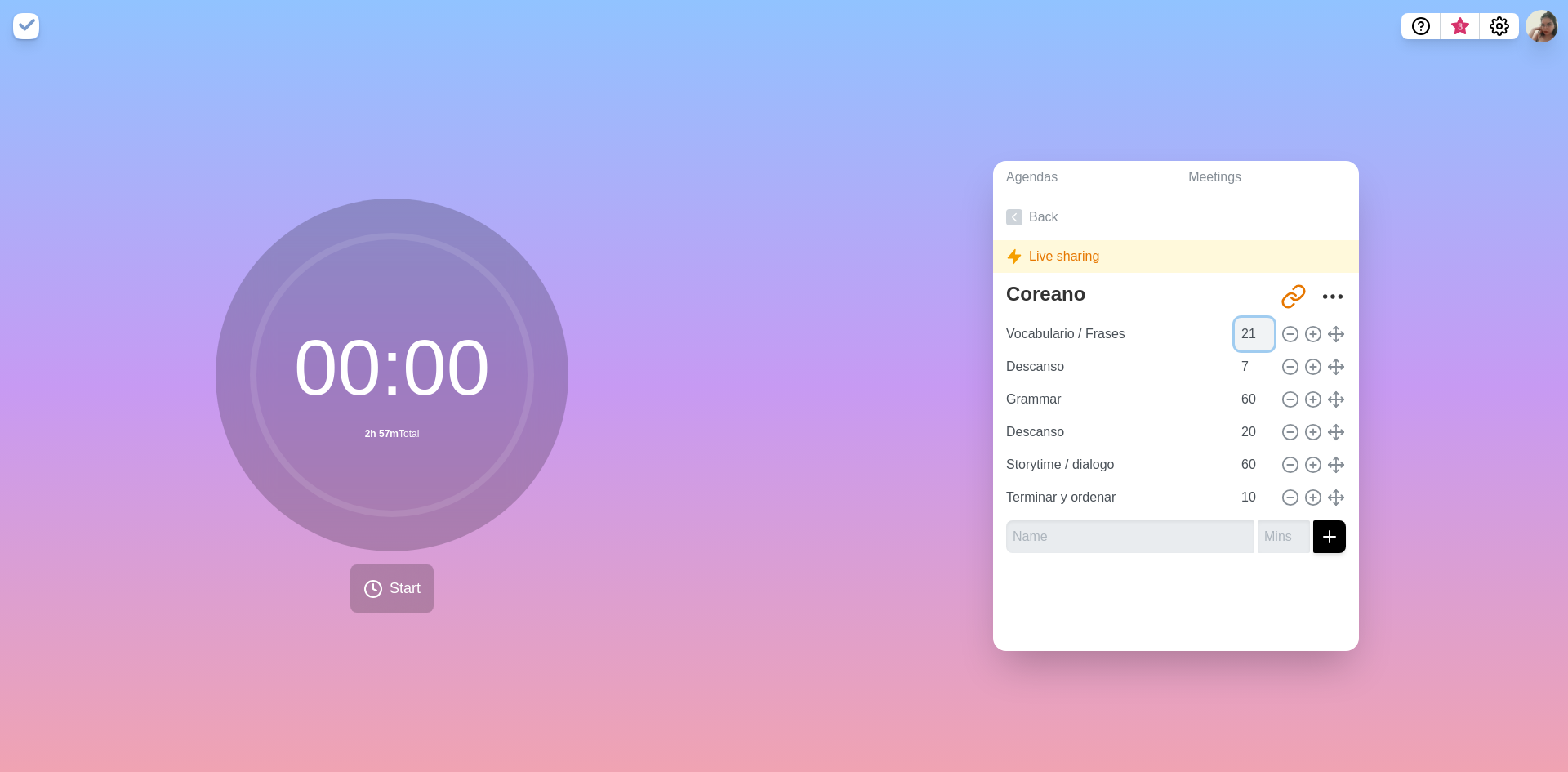
click at [1249, 320] on input "21" at bounding box center [1254, 334] width 39 height 33
click at [1249, 320] on input "22" at bounding box center [1254, 334] width 39 height 33
type input "23"
click at [1251, 325] on input "23" at bounding box center [1254, 334] width 39 height 33
click at [1021, 209] on link "Back" at bounding box center [1176, 217] width 366 height 46
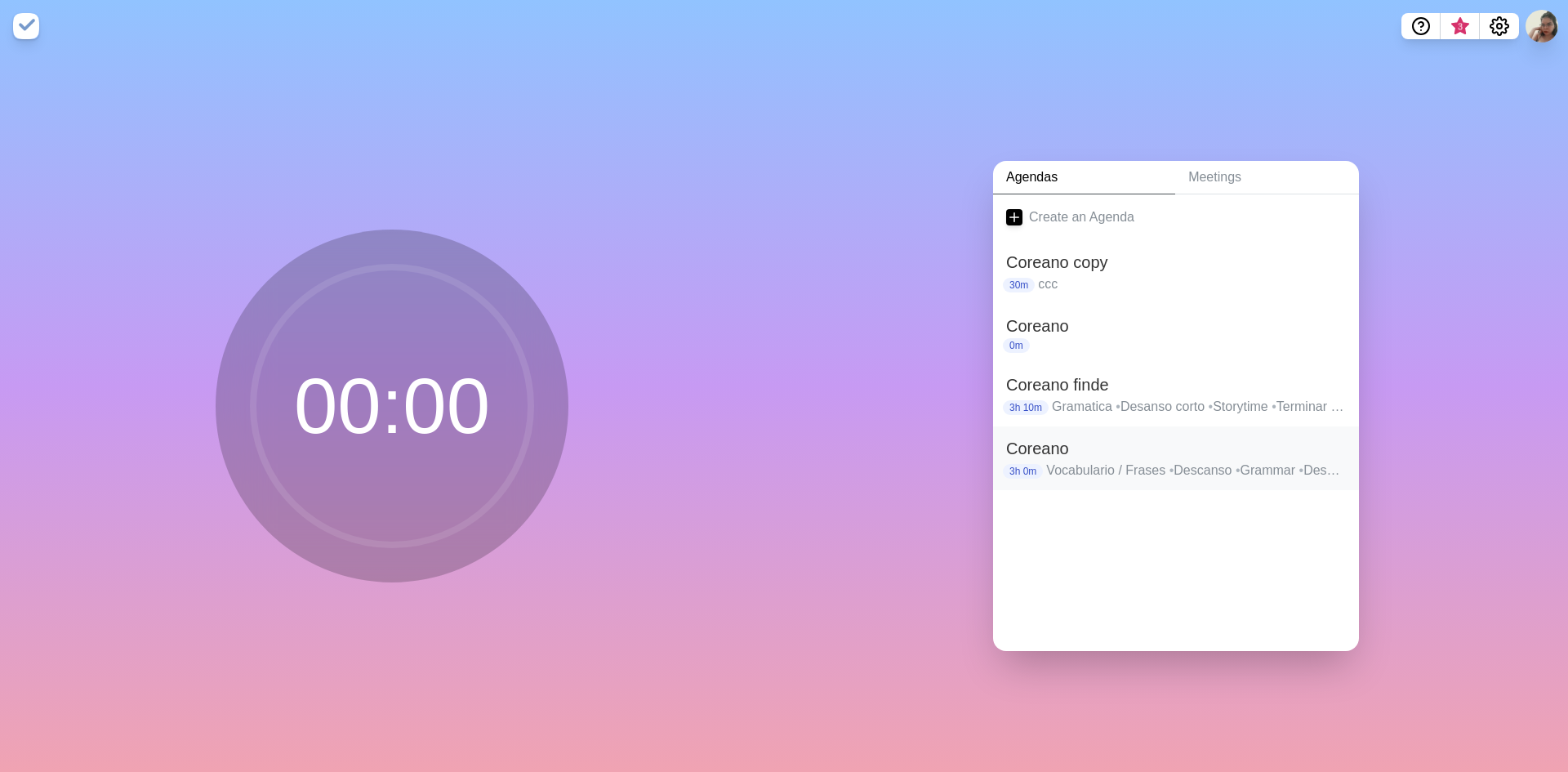
click at [1145, 461] on p "Vocabulario / Frases • Descanso • Grammar • Descanso • Storytime / dialogo • Te…" at bounding box center [1196, 470] width 300 height 20
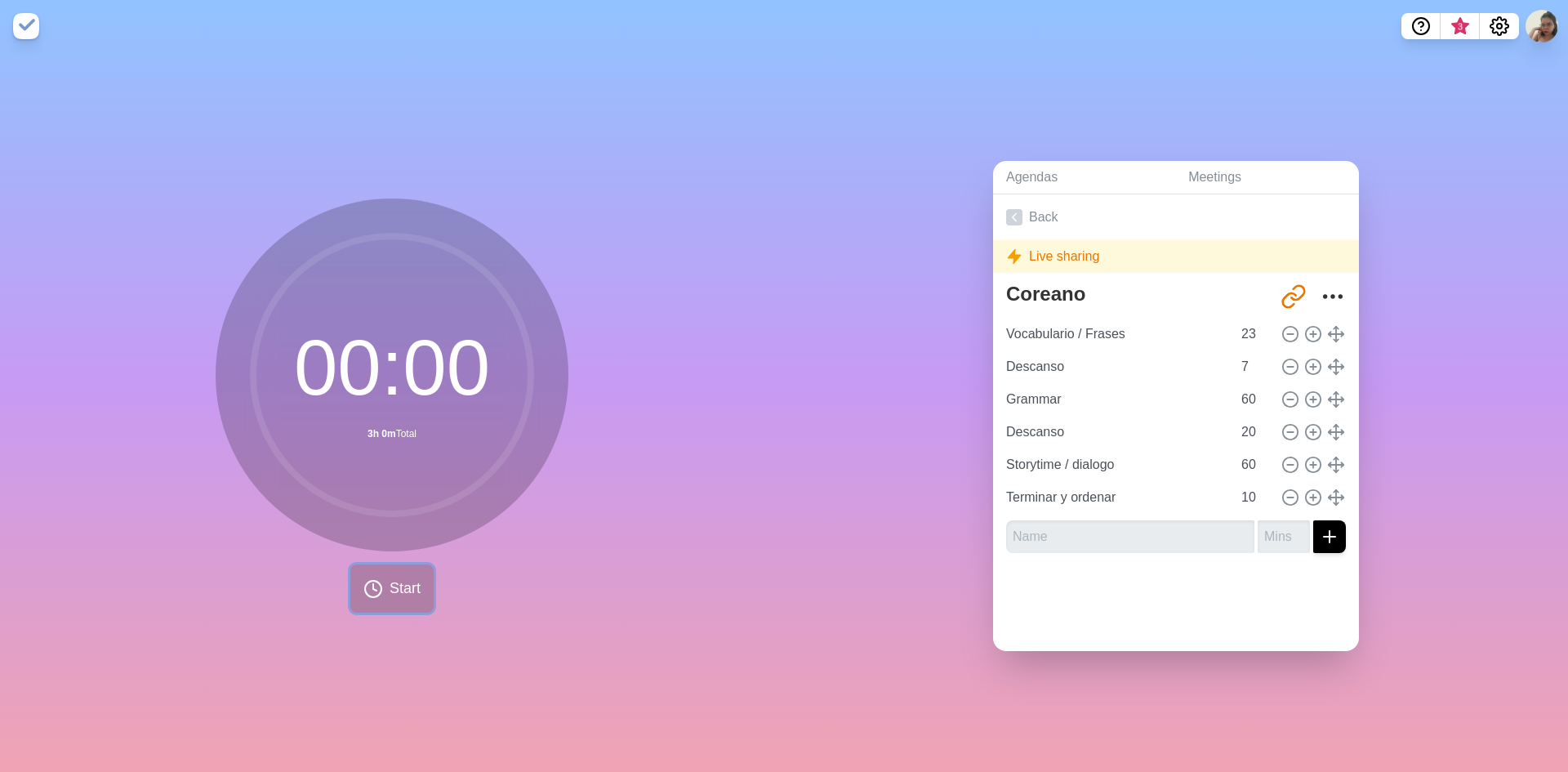
click at [366, 600] on button "Start" at bounding box center [392, 589] width 83 height 49
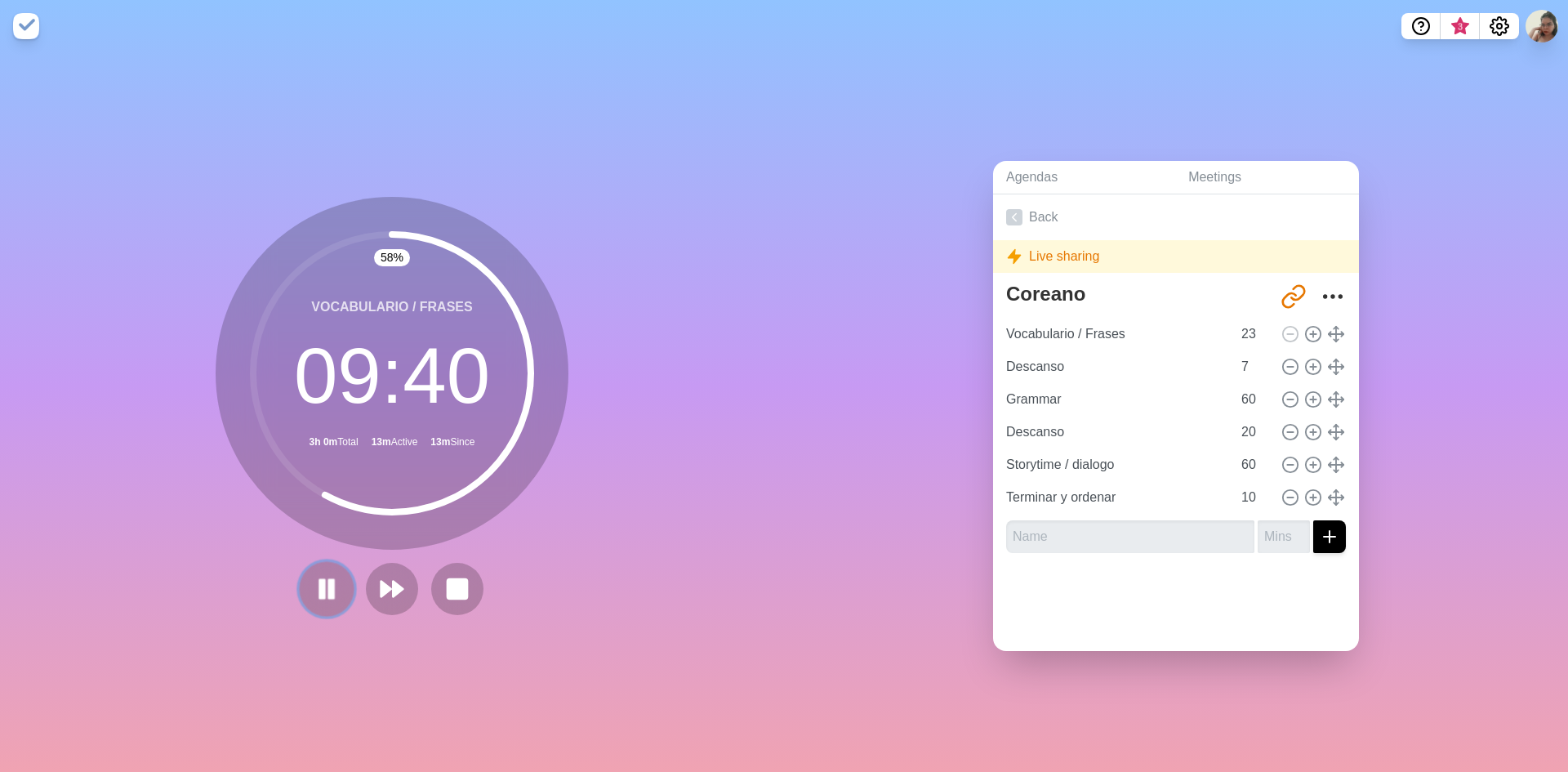
click at [321, 585] on icon at bounding box center [327, 589] width 28 height 28
click at [302, 577] on button at bounding box center [326, 588] width 55 height 55
